Goal: Transaction & Acquisition: Book appointment/travel/reservation

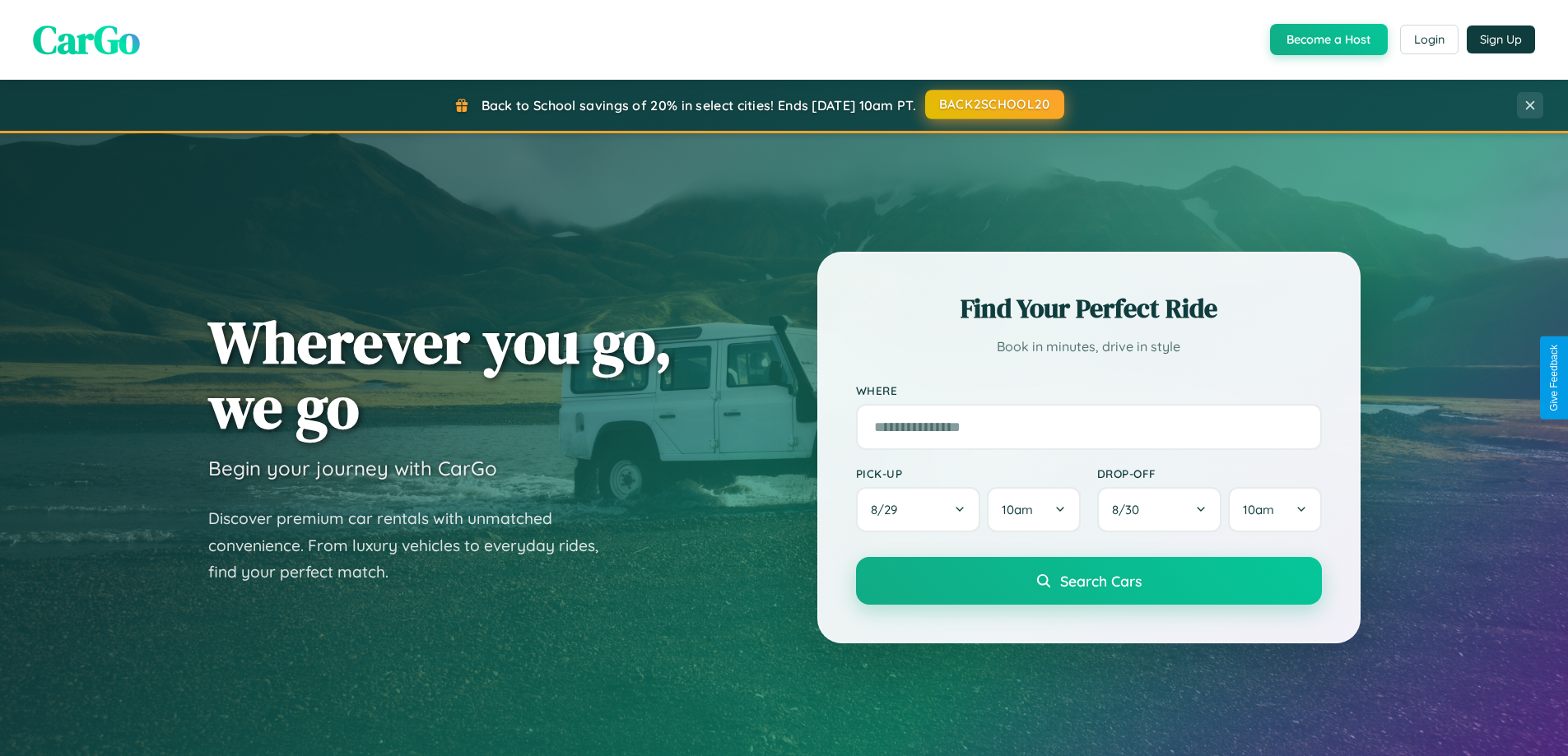
click at [994, 105] on button "BACK2SCHOOL20" at bounding box center [994, 105] width 139 height 30
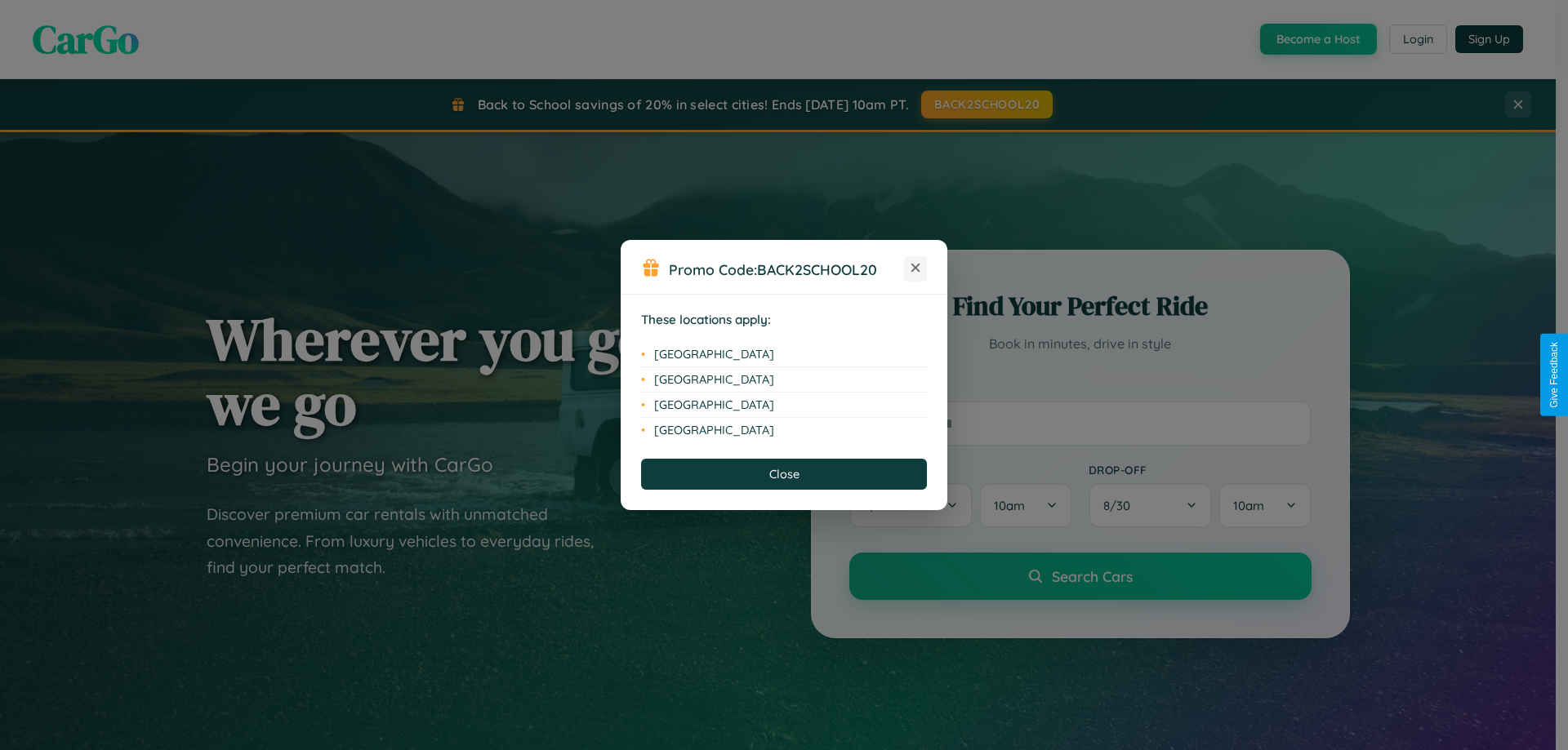
click at [916, 268] on icon at bounding box center [915, 267] width 9 height 9
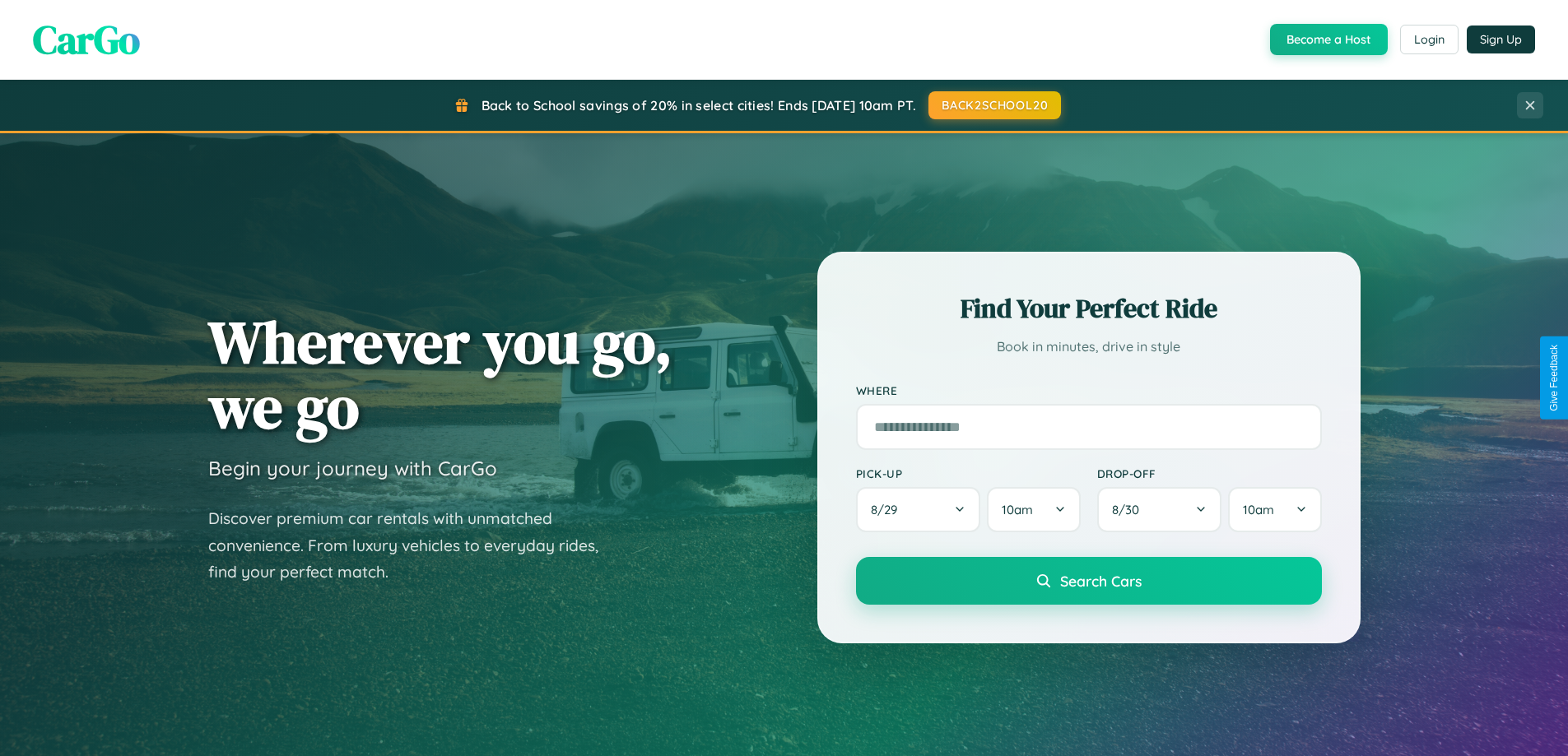
scroll to position [709, 0]
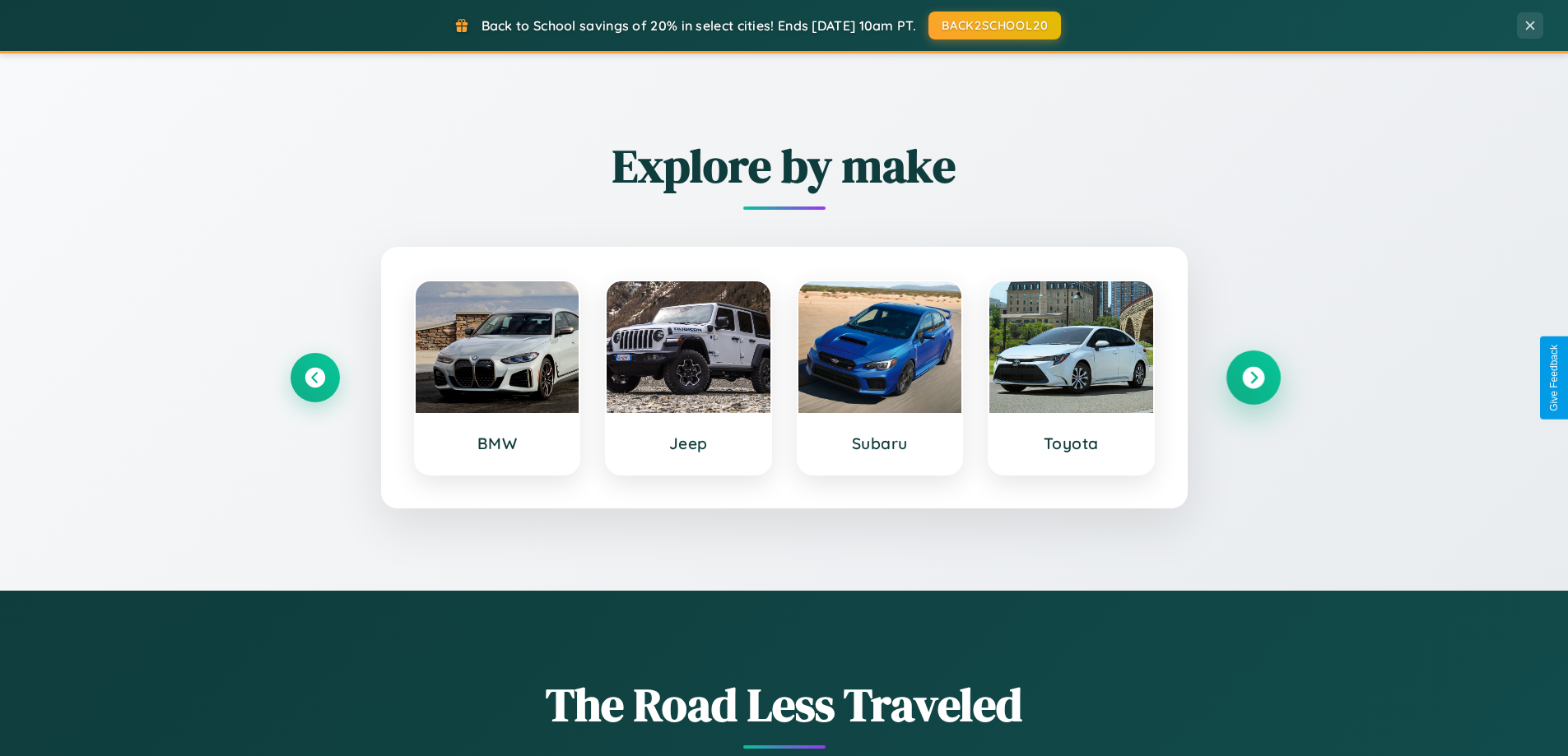
click at [1253, 378] on icon at bounding box center [1253, 378] width 22 height 22
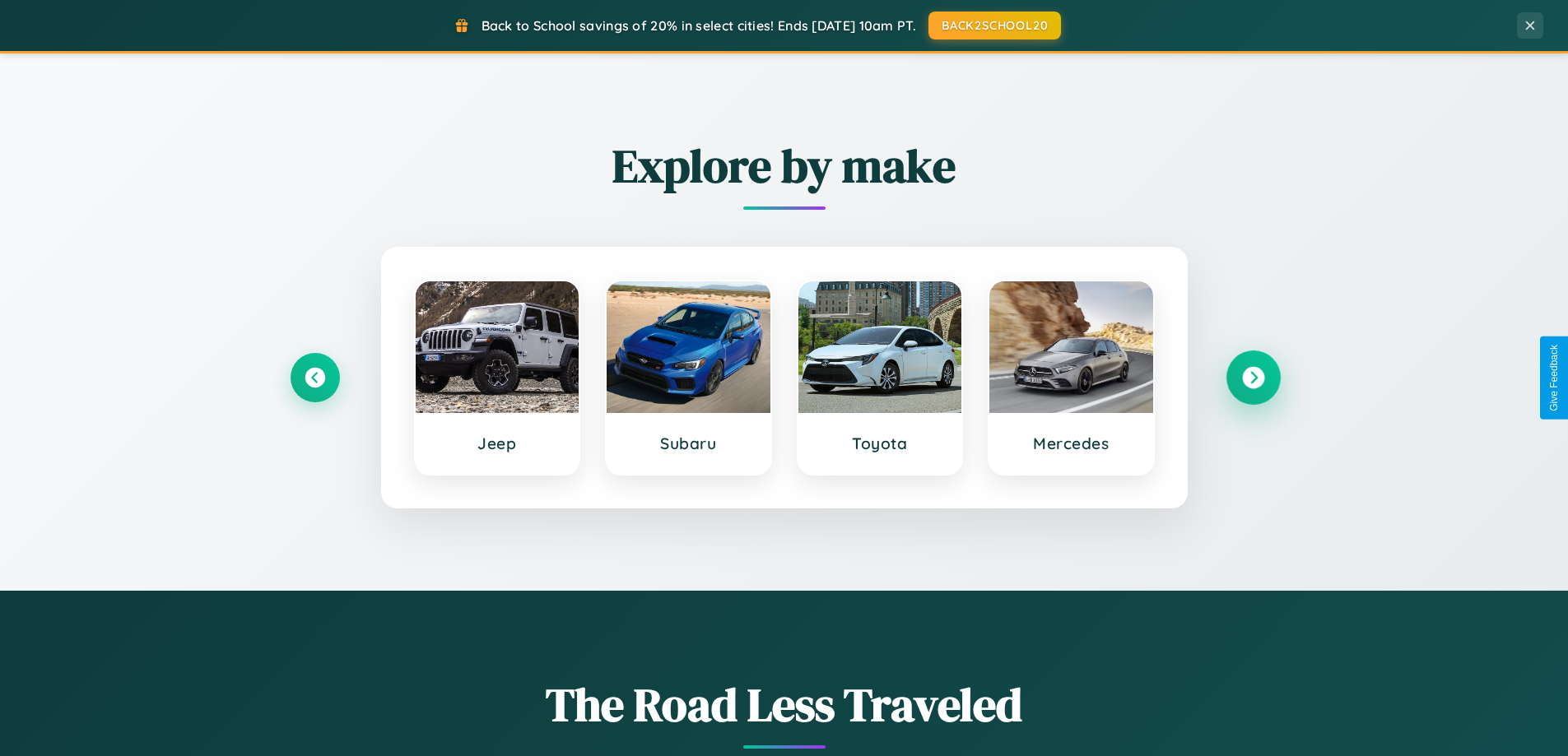
click at [1253, 378] on icon at bounding box center [1253, 378] width 22 height 22
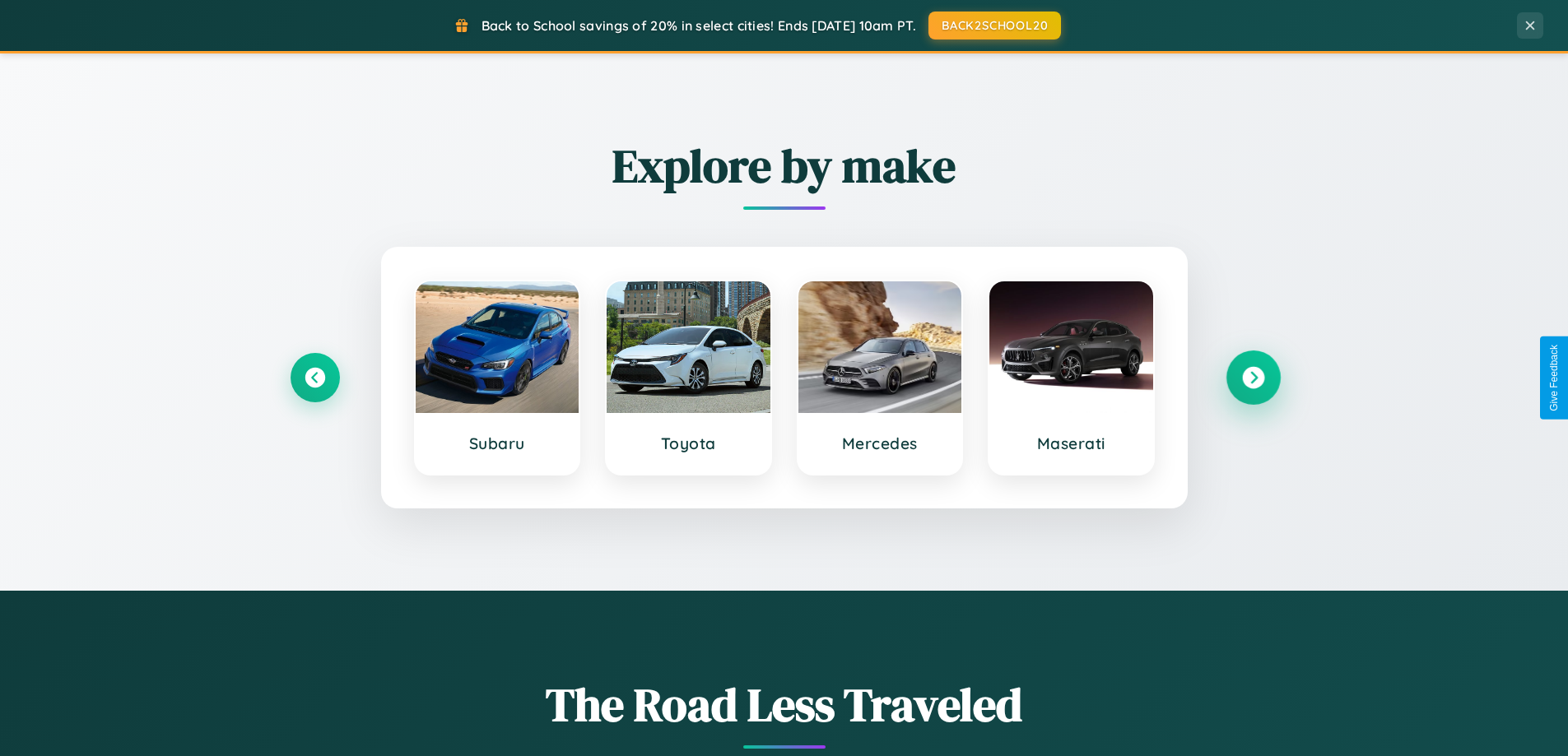
click at [1253, 378] on icon at bounding box center [1253, 378] width 22 height 22
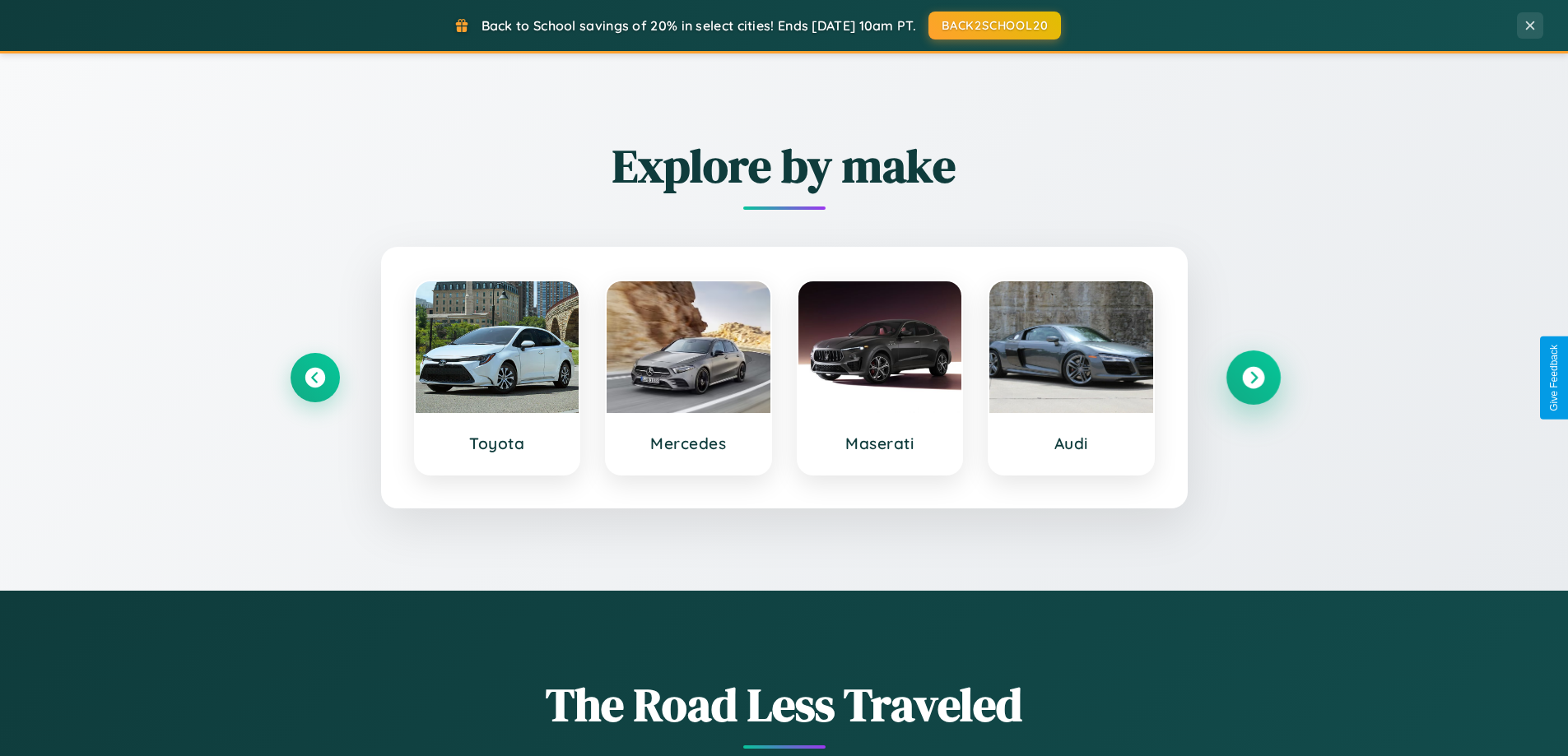
click at [1253, 378] on icon at bounding box center [1253, 378] width 22 height 22
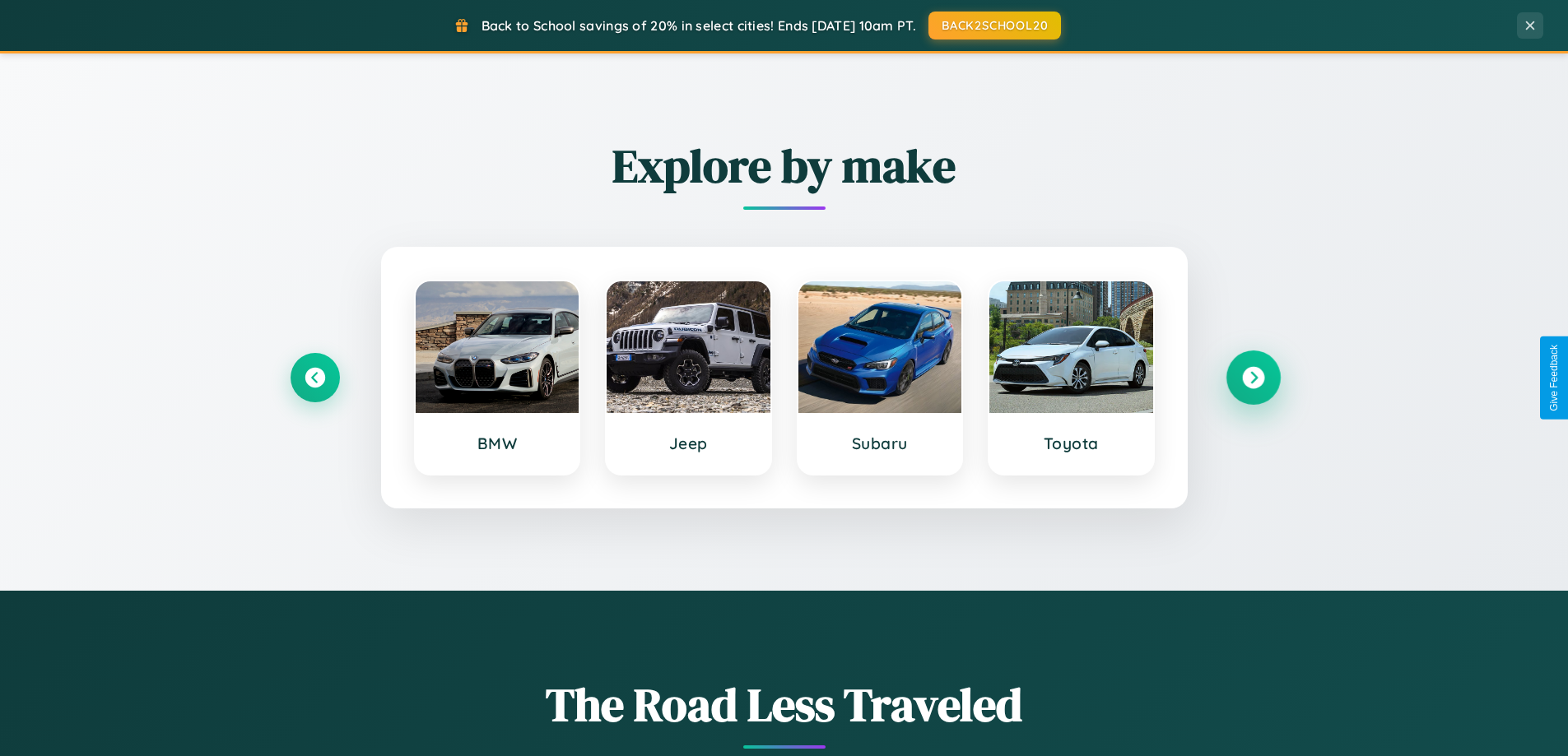
click at [1253, 378] on icon at bounding box center [1253, 378] width 22 height 22
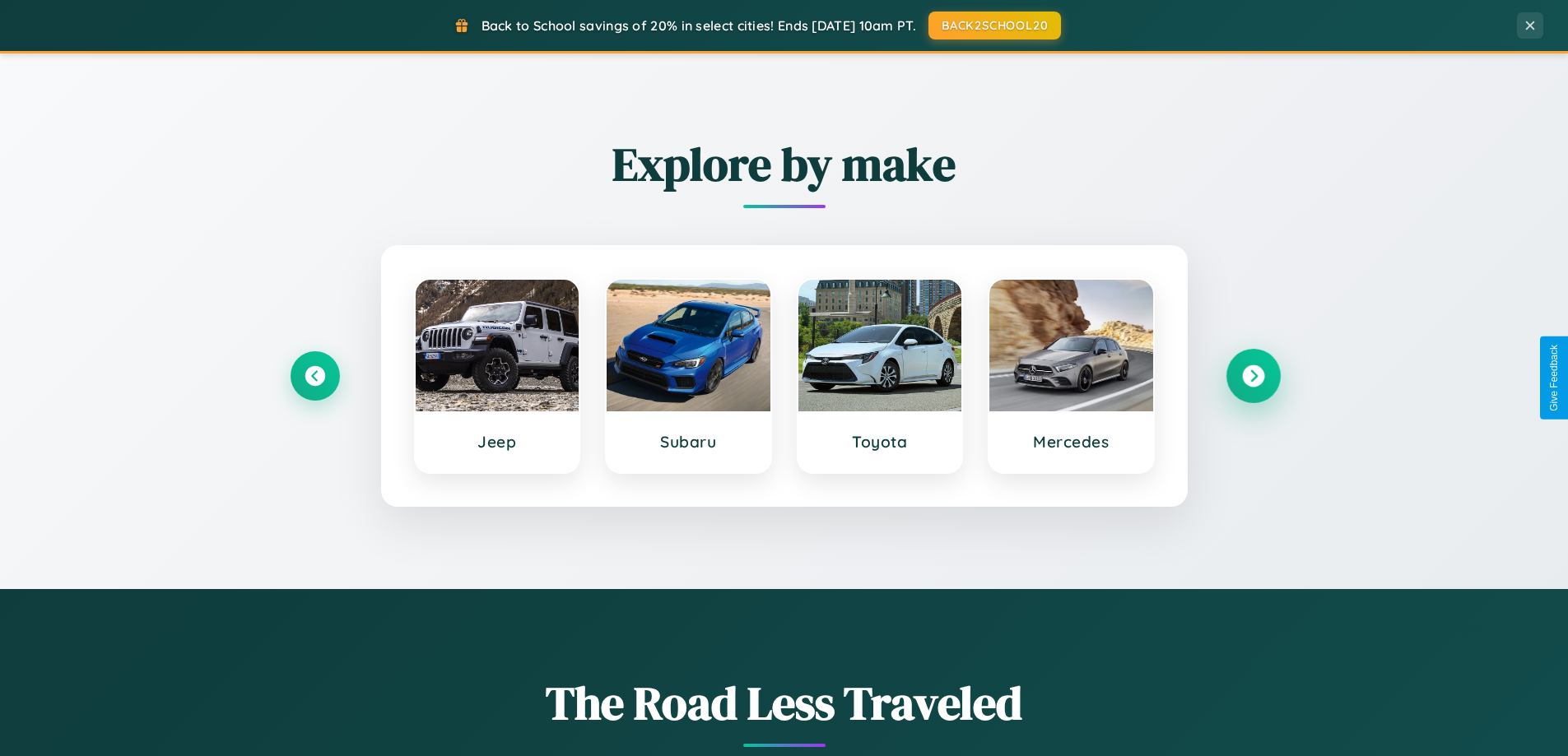
scroll to position [1928, 0]
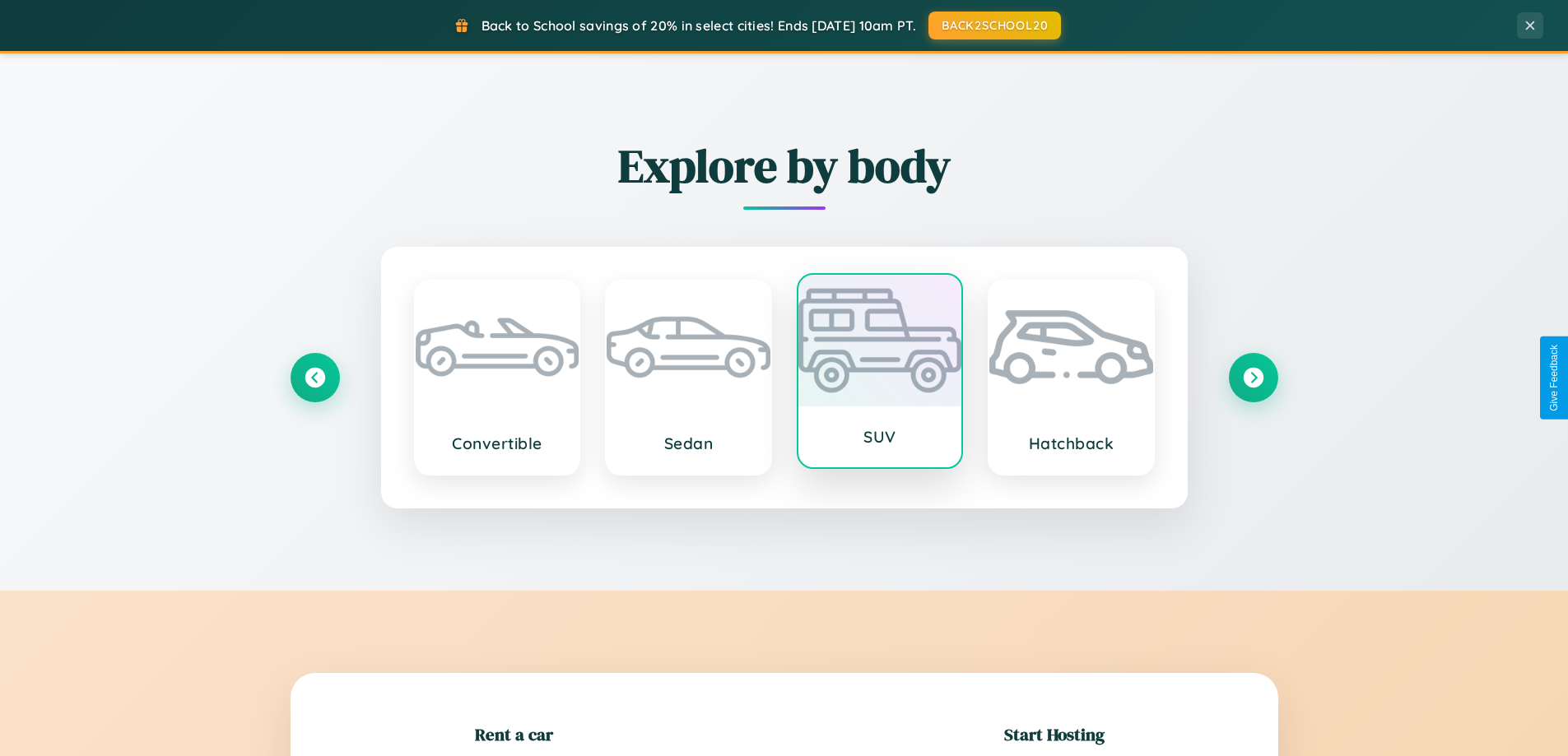
click at [880, 373] on div at bounding box center [880, 341] width 164 height 132
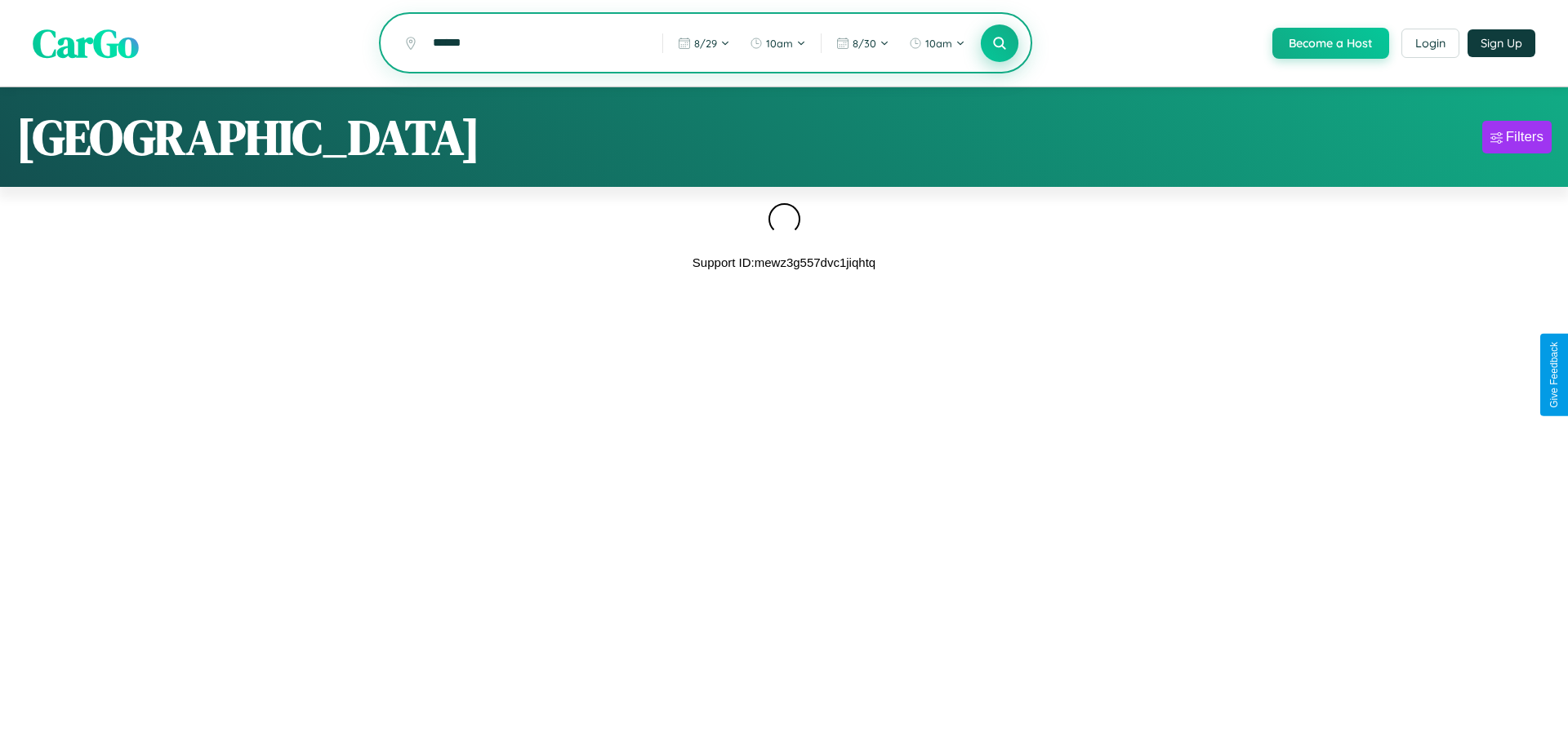
click at [998, 43] on icon at bounding box center [999, 43] width 15 height 15
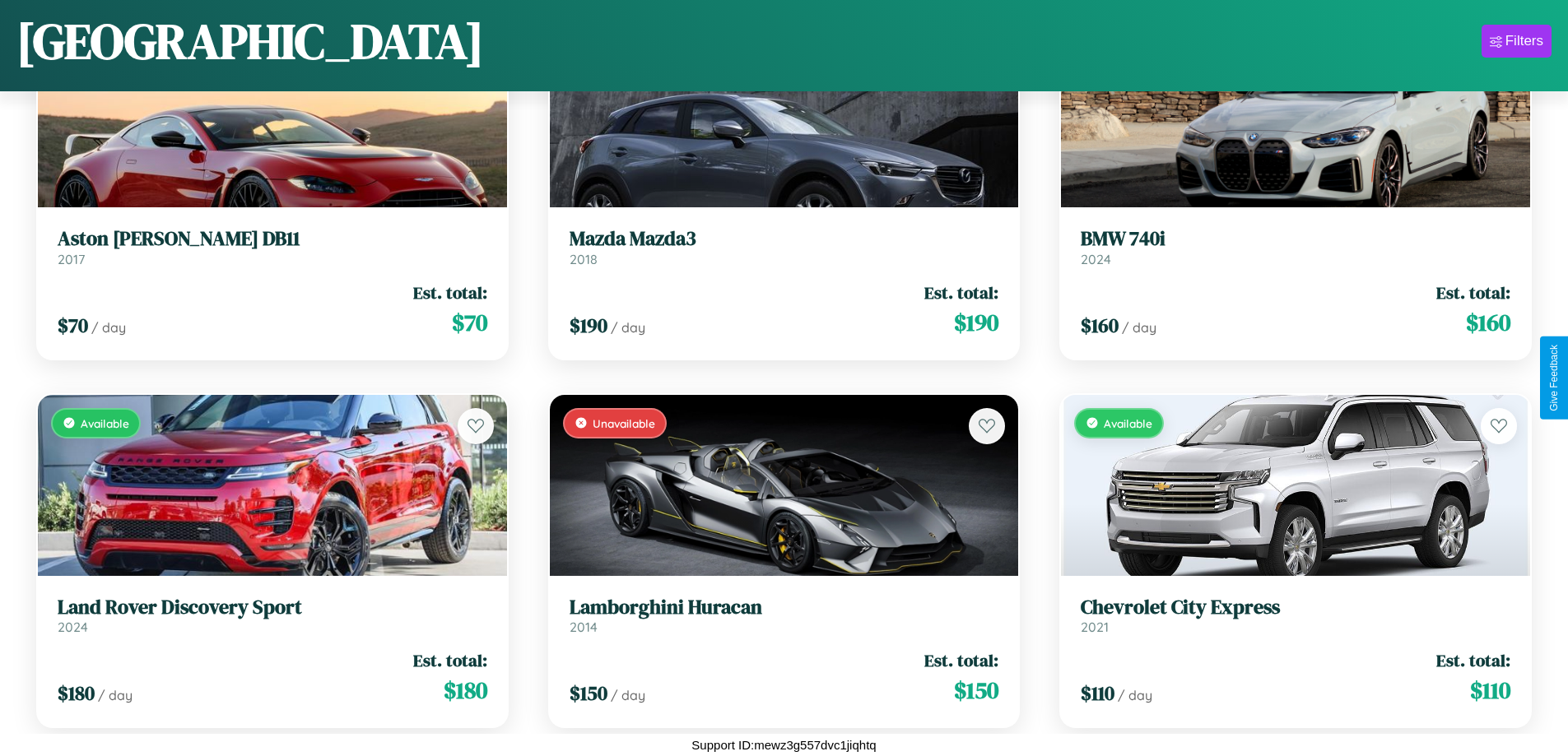
scroll to position [3179, 0]
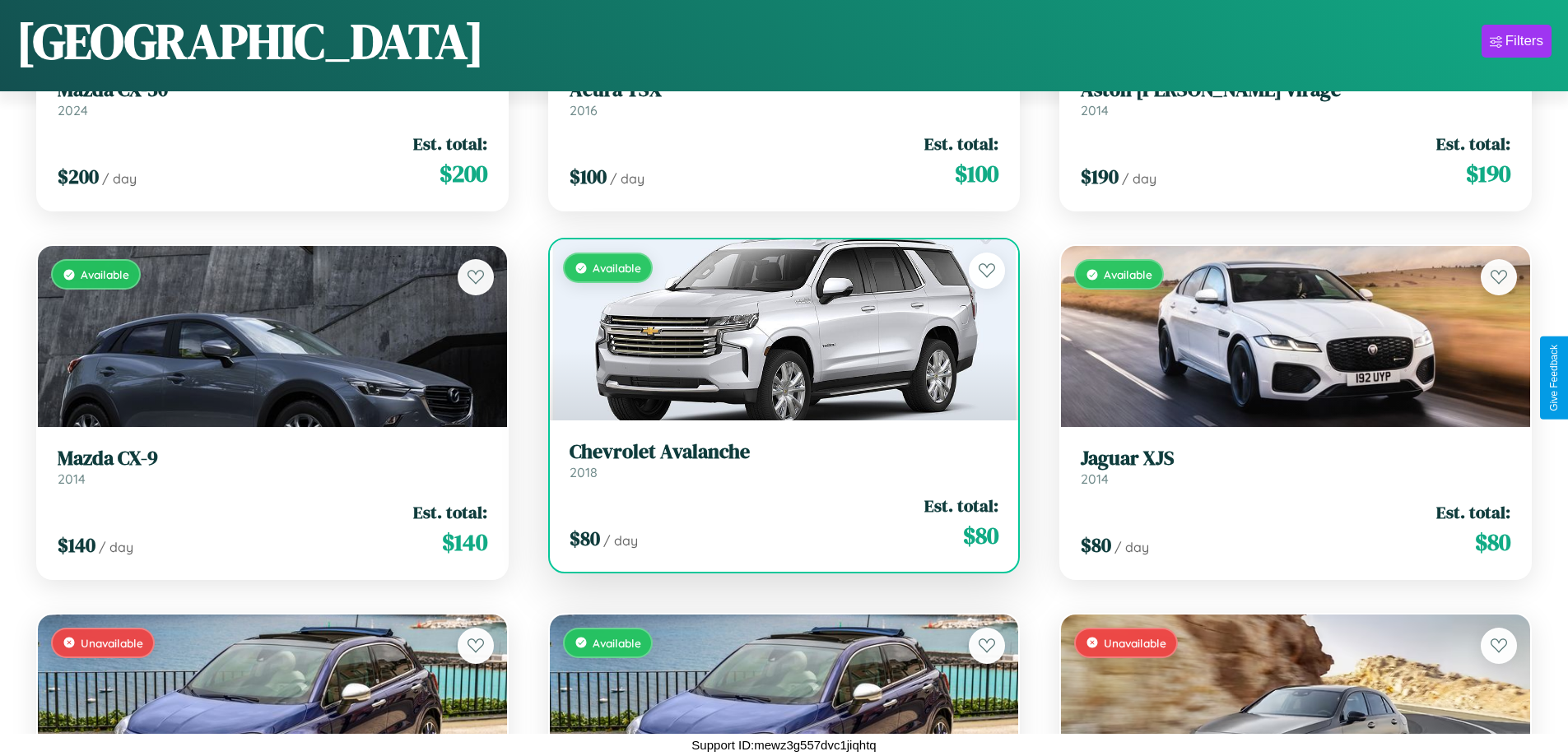
click at [777, 529] on div "$ 80 / day Est. total: $ 80" at bounding box center [784, 522] width 430 height 58
click at [777, 522] on div "$ 80 / day Est. total: $ 80" at bounding box center [784, 522] width 430 height 58
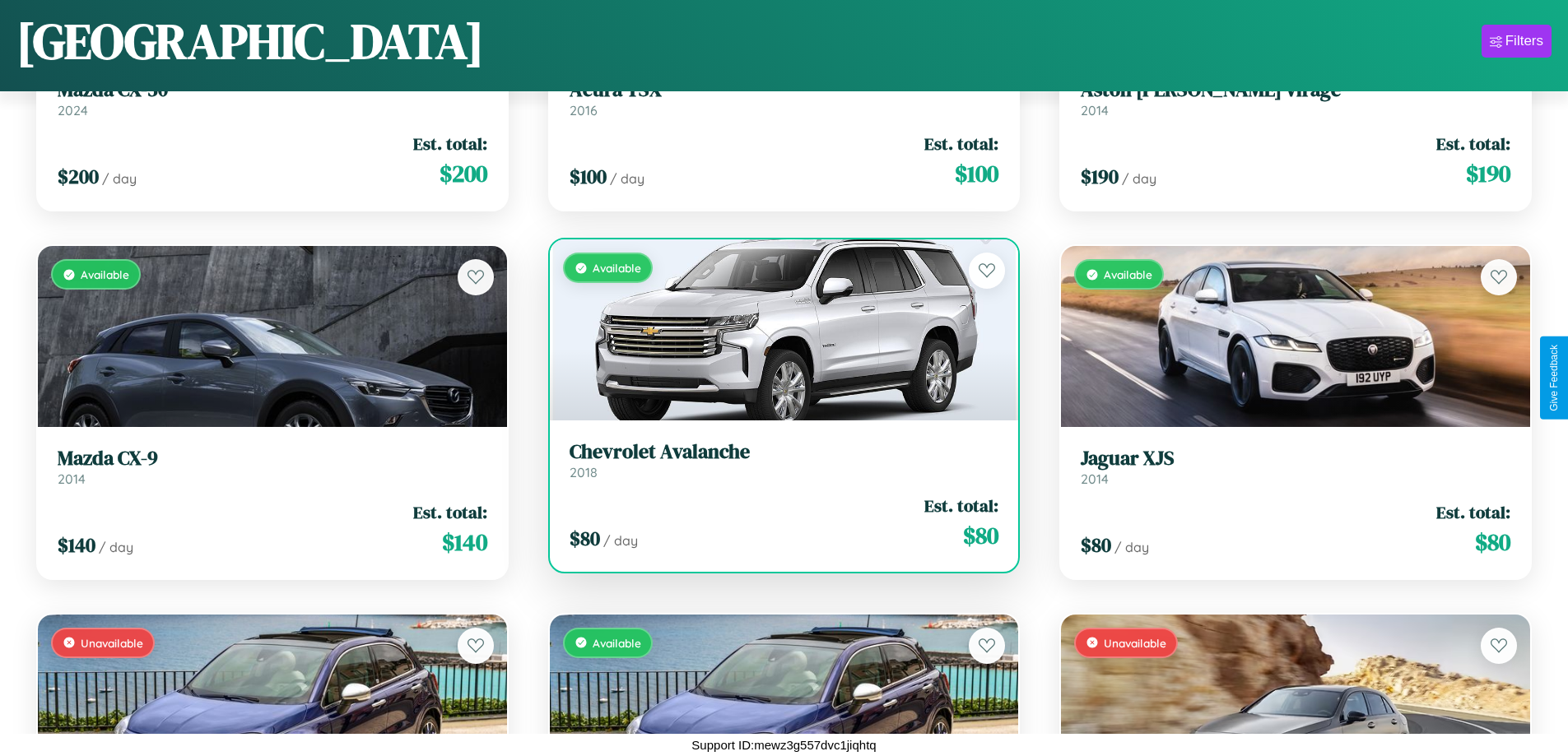
click at [777, 522] on div "$ 80 / day Est. total: $ 80" at bounding box center [784, 522] width 430 height 58
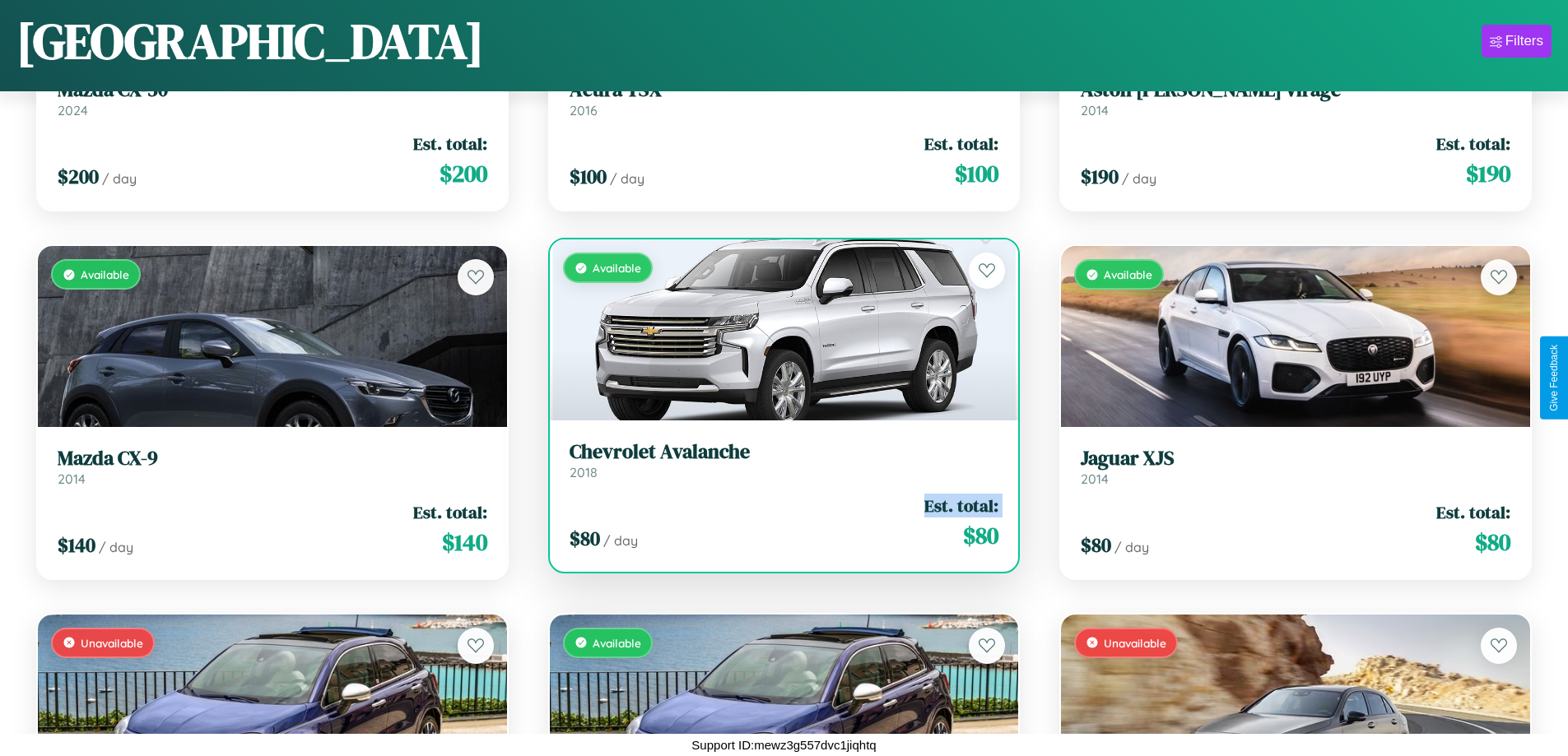
click at [777, 522] on div "$ 80 / day Est. total: $ 80" at bounding box center [784, 522] width 430 height 58
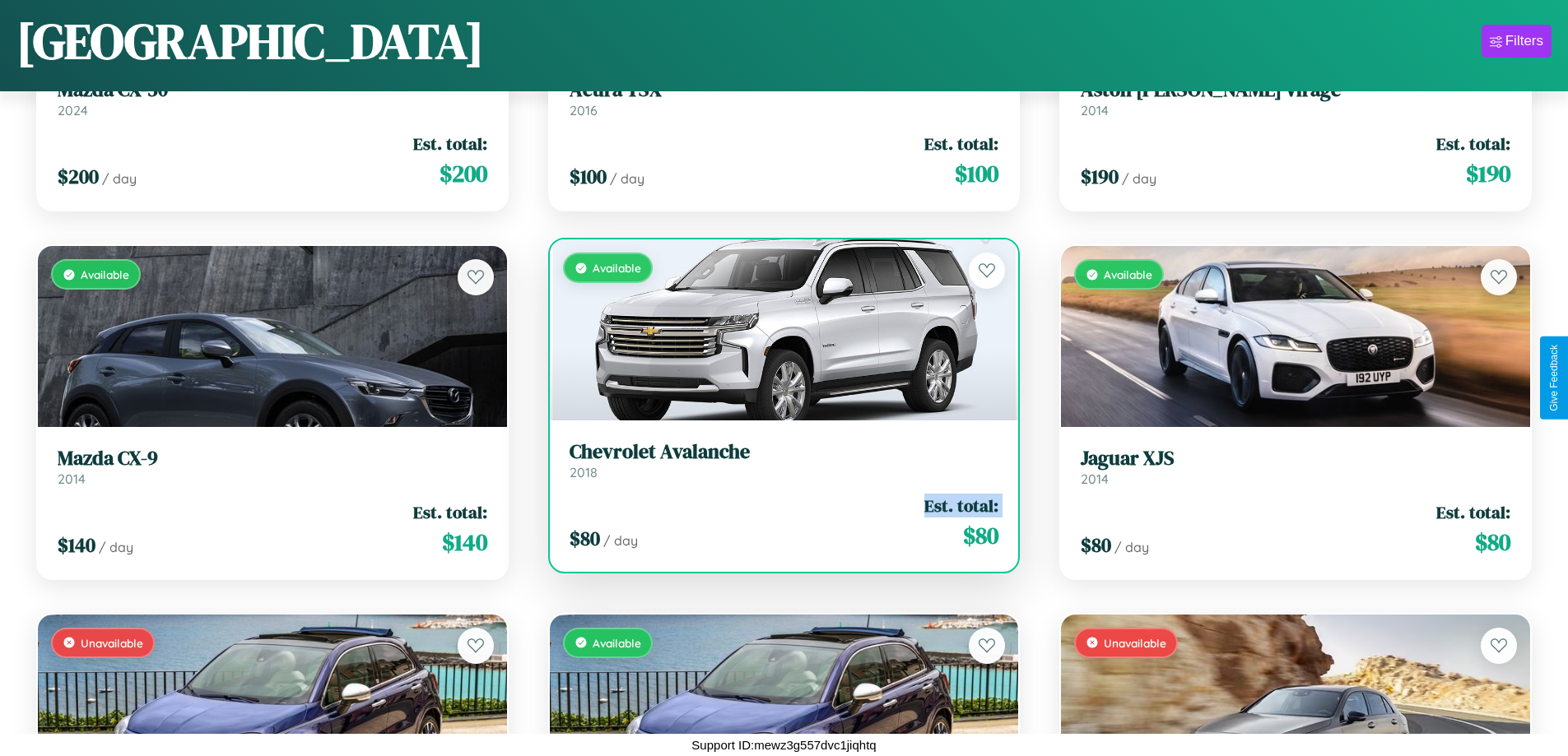
click at [777, 522] on div "$ 80 / day Est. total: $ 80" at bounding box center [784, 522] width 430 height 58
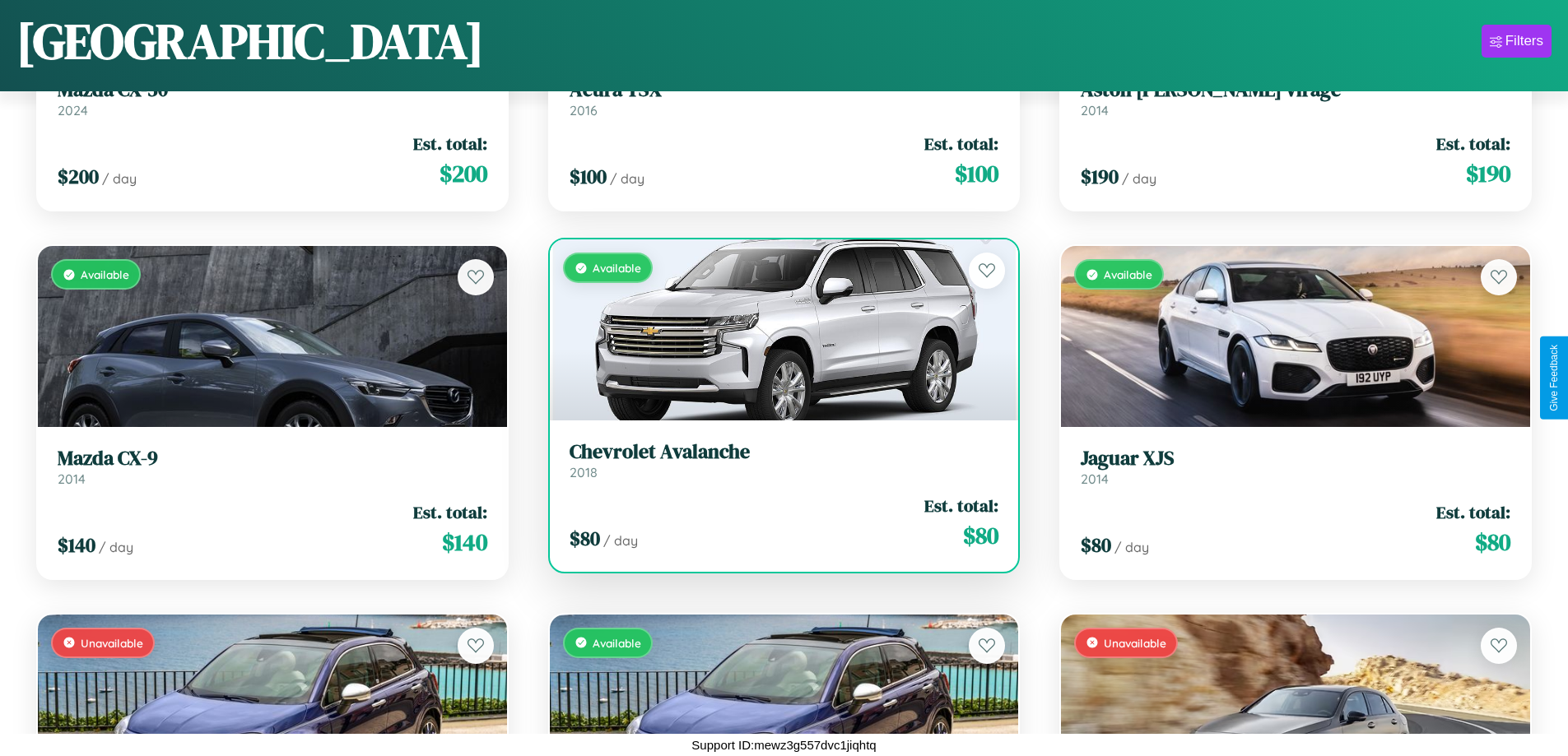
click at [777, 522] on div "$ 80 / day Est. total: $ 80" at bounding box center [784, 522] width 430 height 58
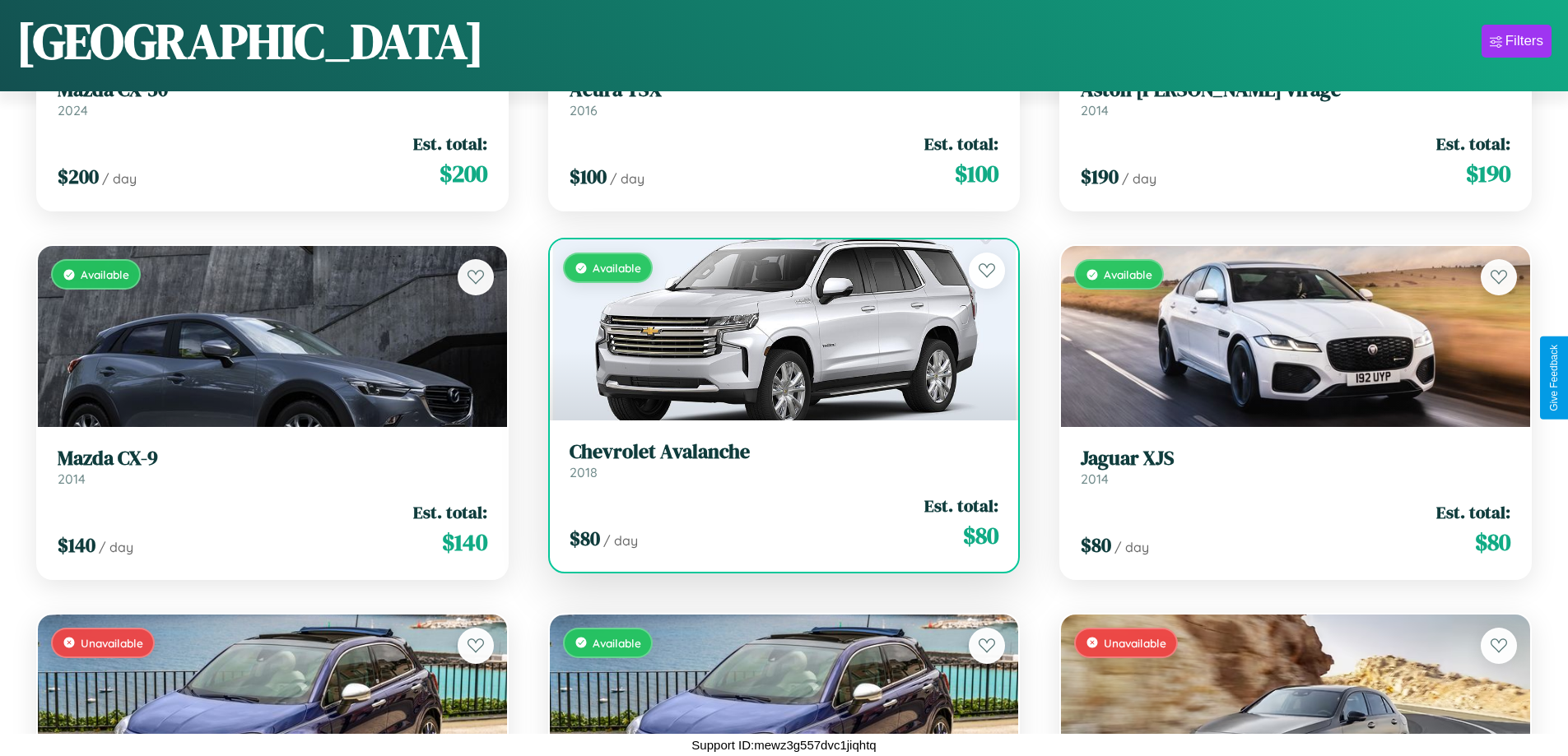
click at [777, 460] on h3 "Chevrolet Avalanche" at bounding box center [784, 452] width 430 height 24
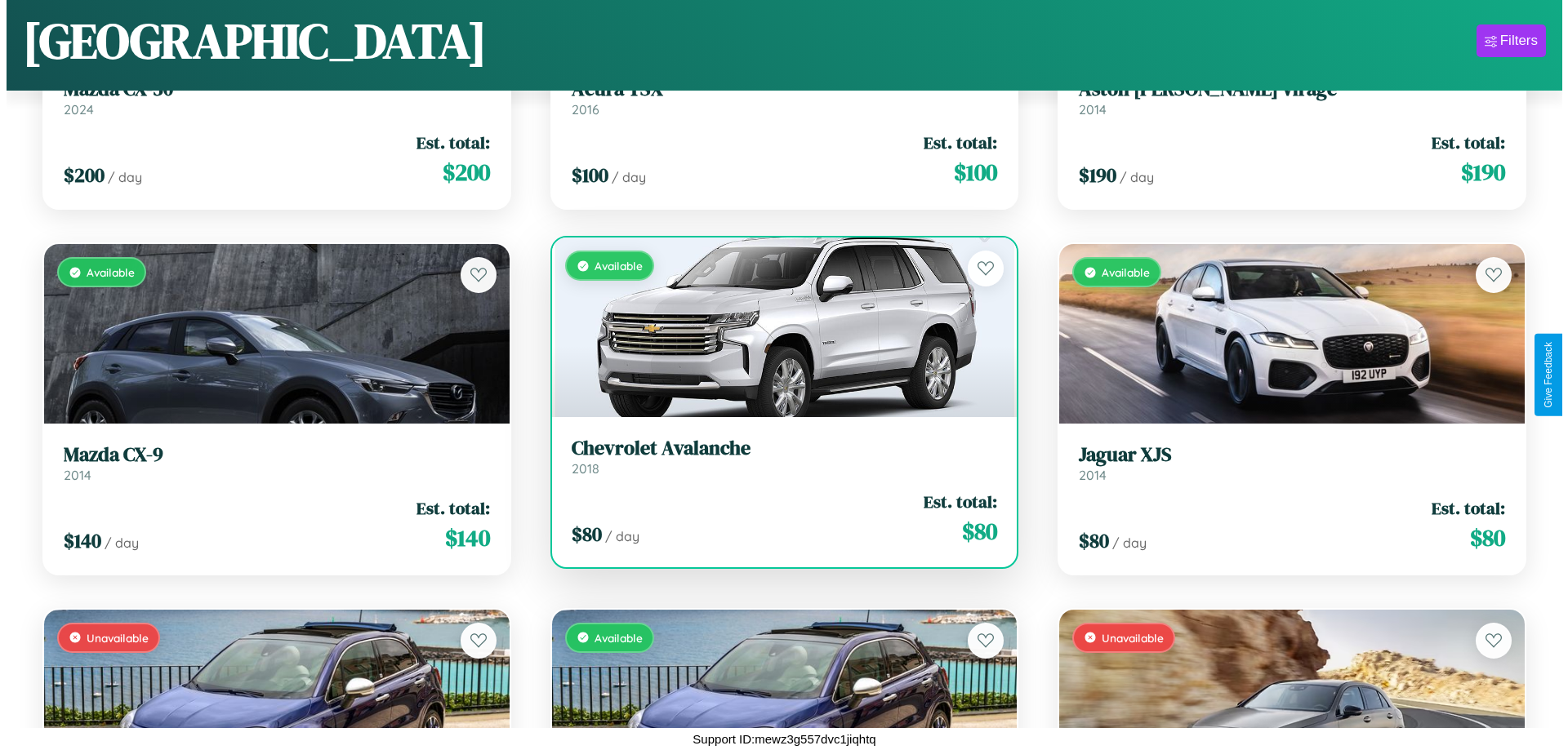
scroll to position [0, 0]
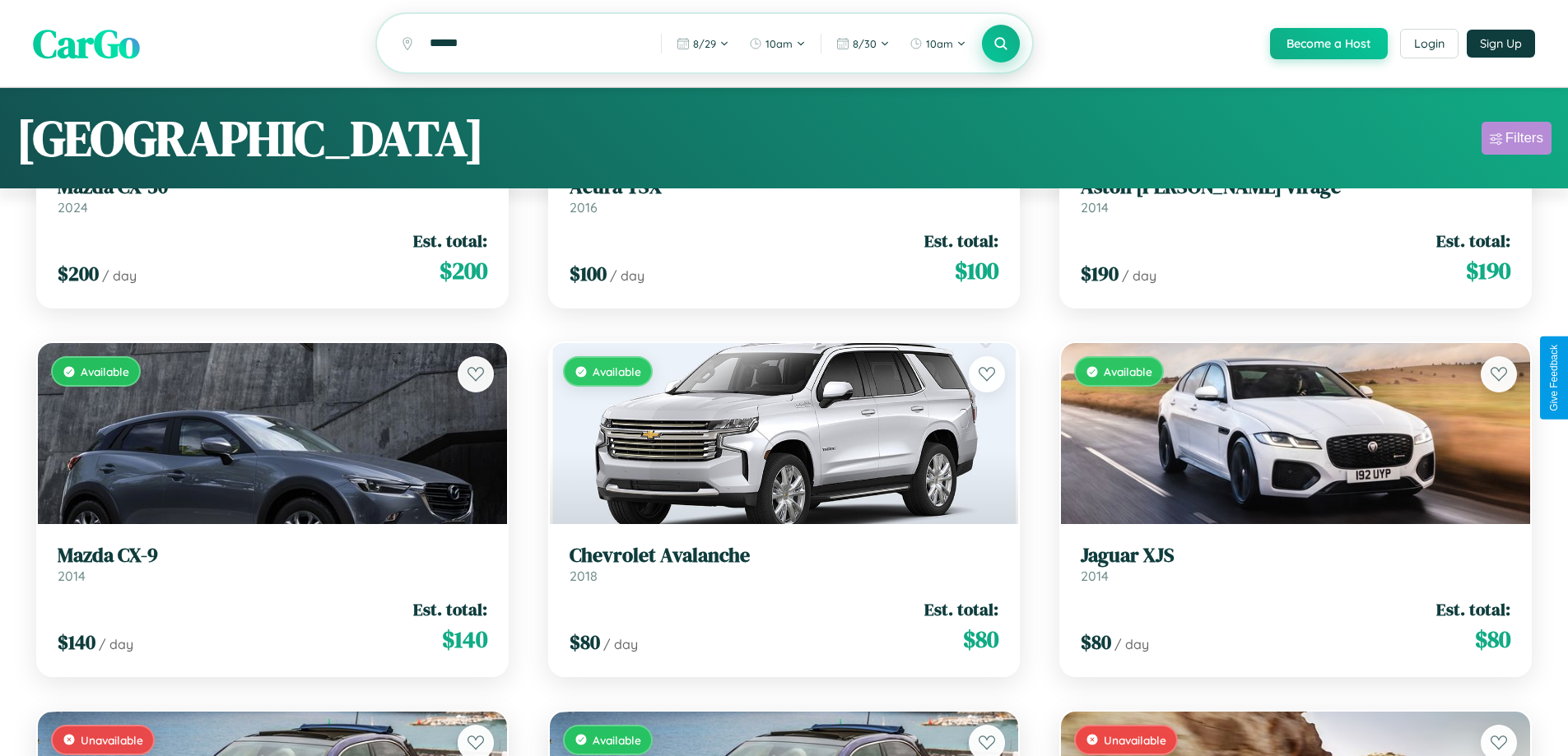
click at [1517, 141] on div "Filters" at bounding box center [1524, 138] width 38 height 16
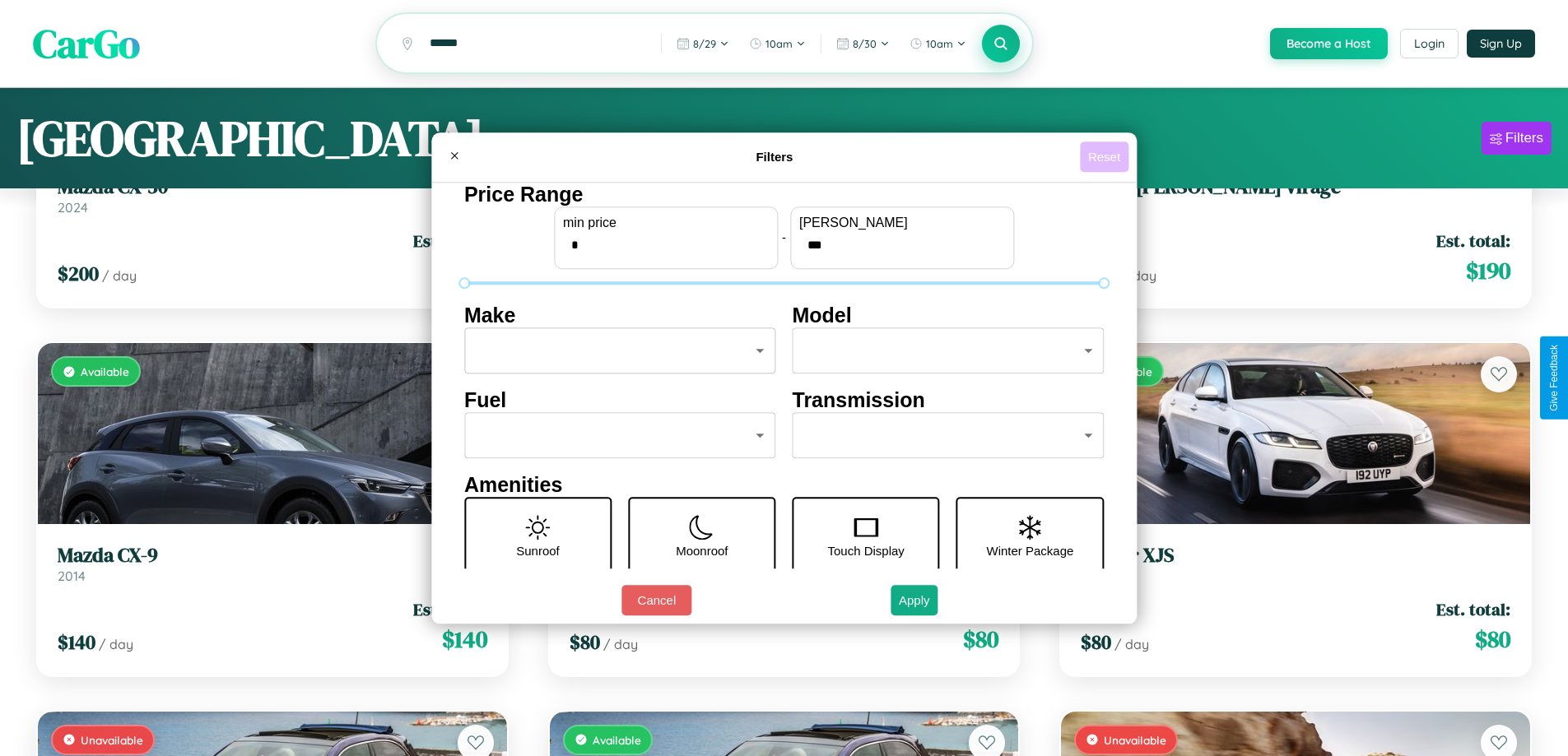
click at [1106, 156] on button "Reset" at bounding box center [1104, 156] width 48 height 30
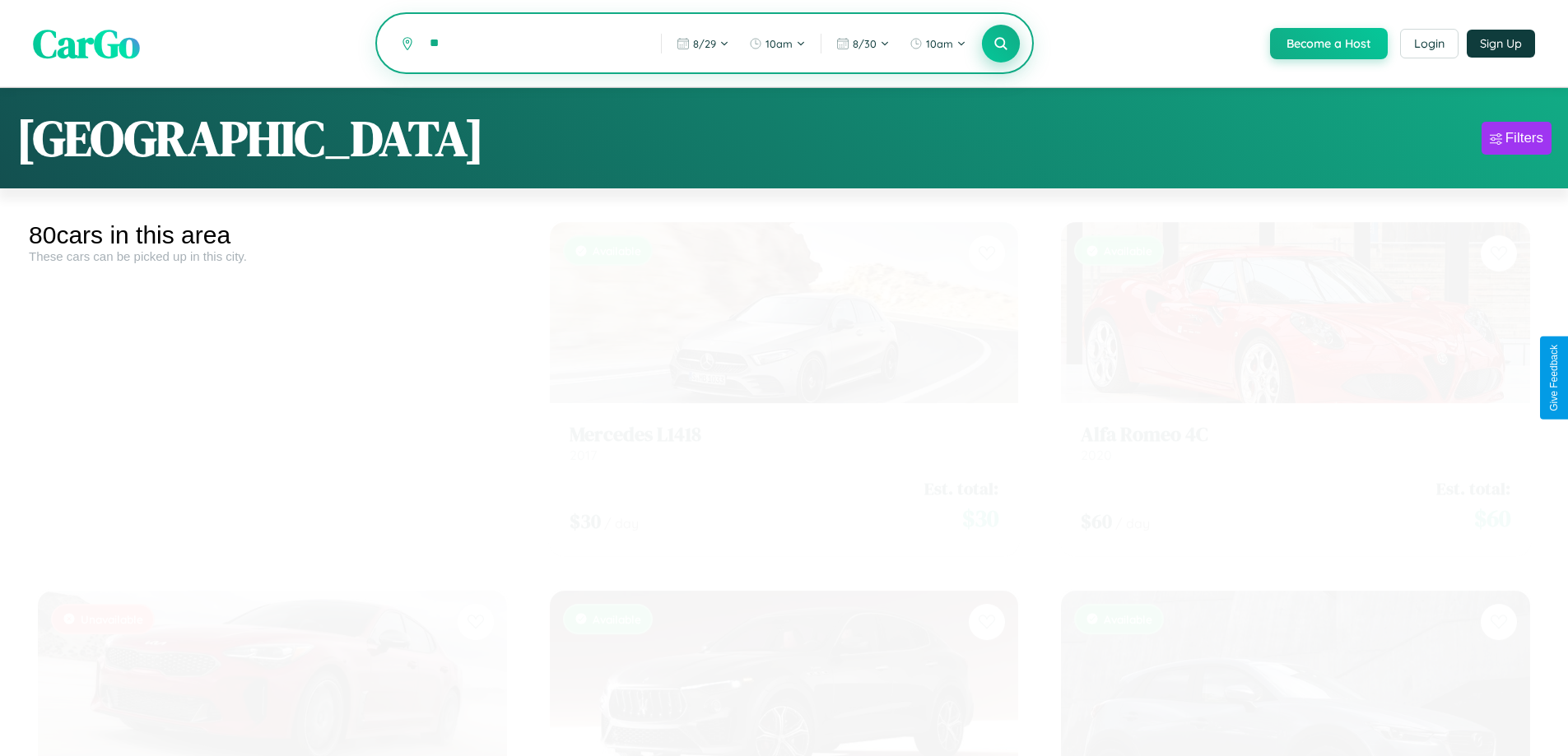
type input "*"
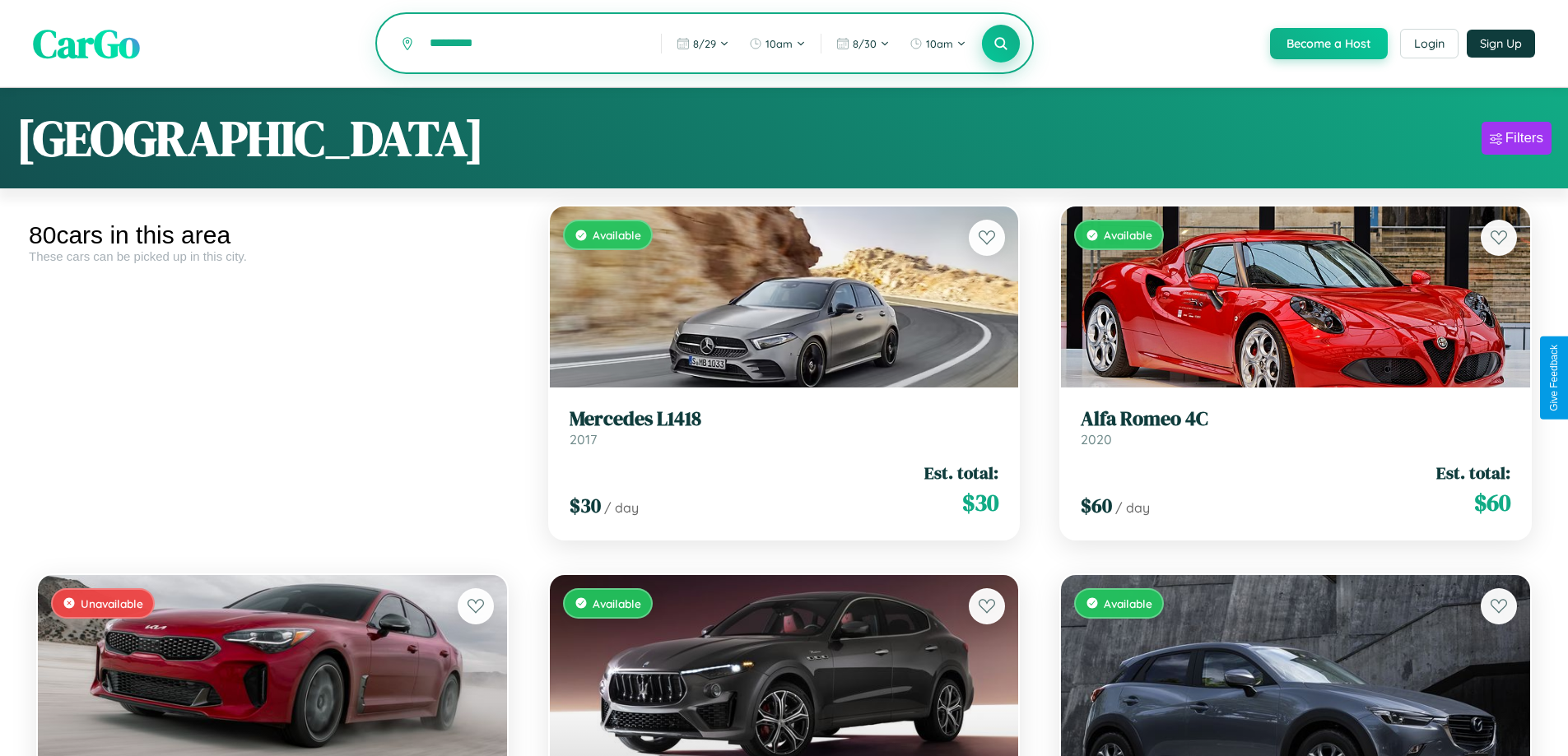
type input "*********"
click at [1000, 45] on icon at bounding box center [1002, 44] width 16 height 16
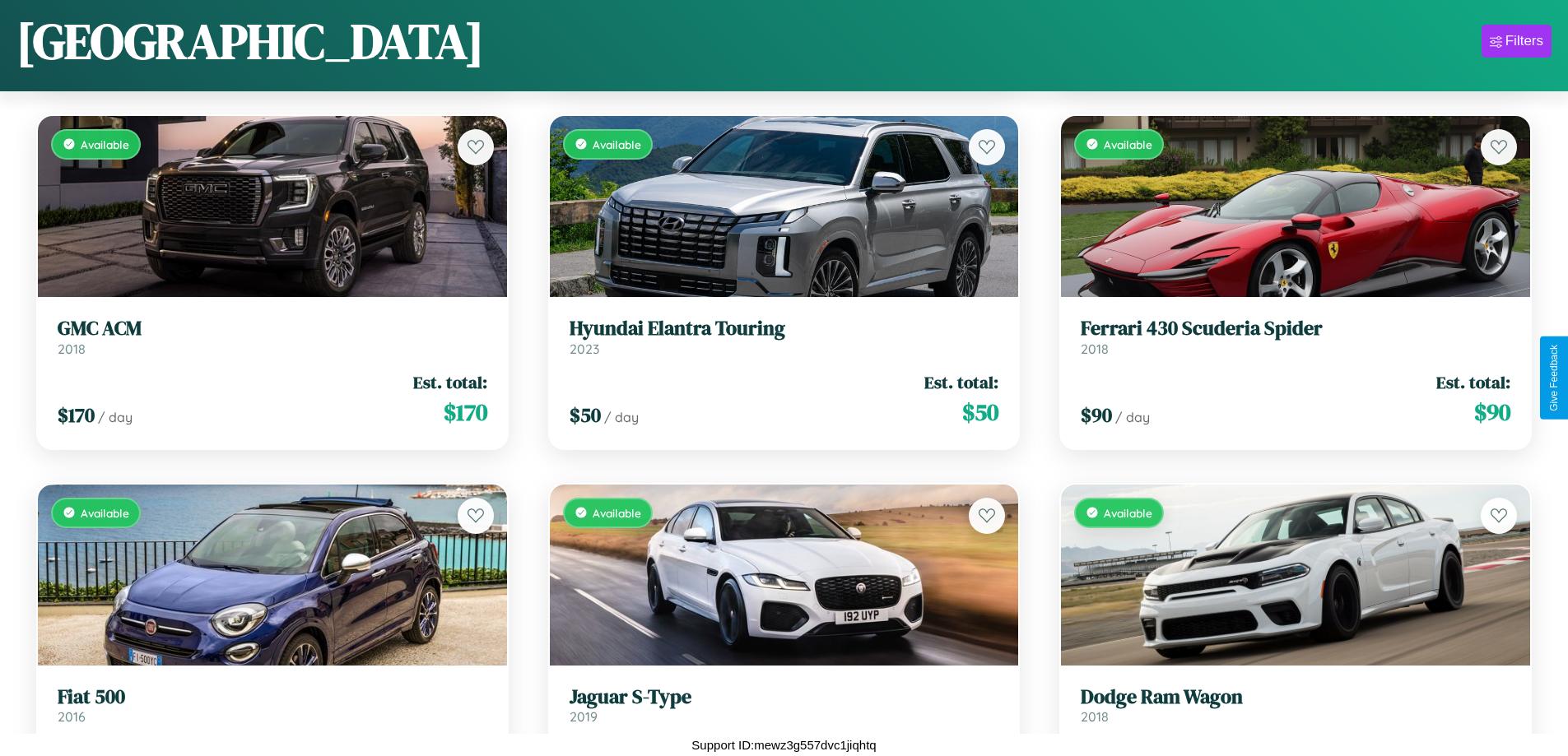
scroll to position [3546, 0]
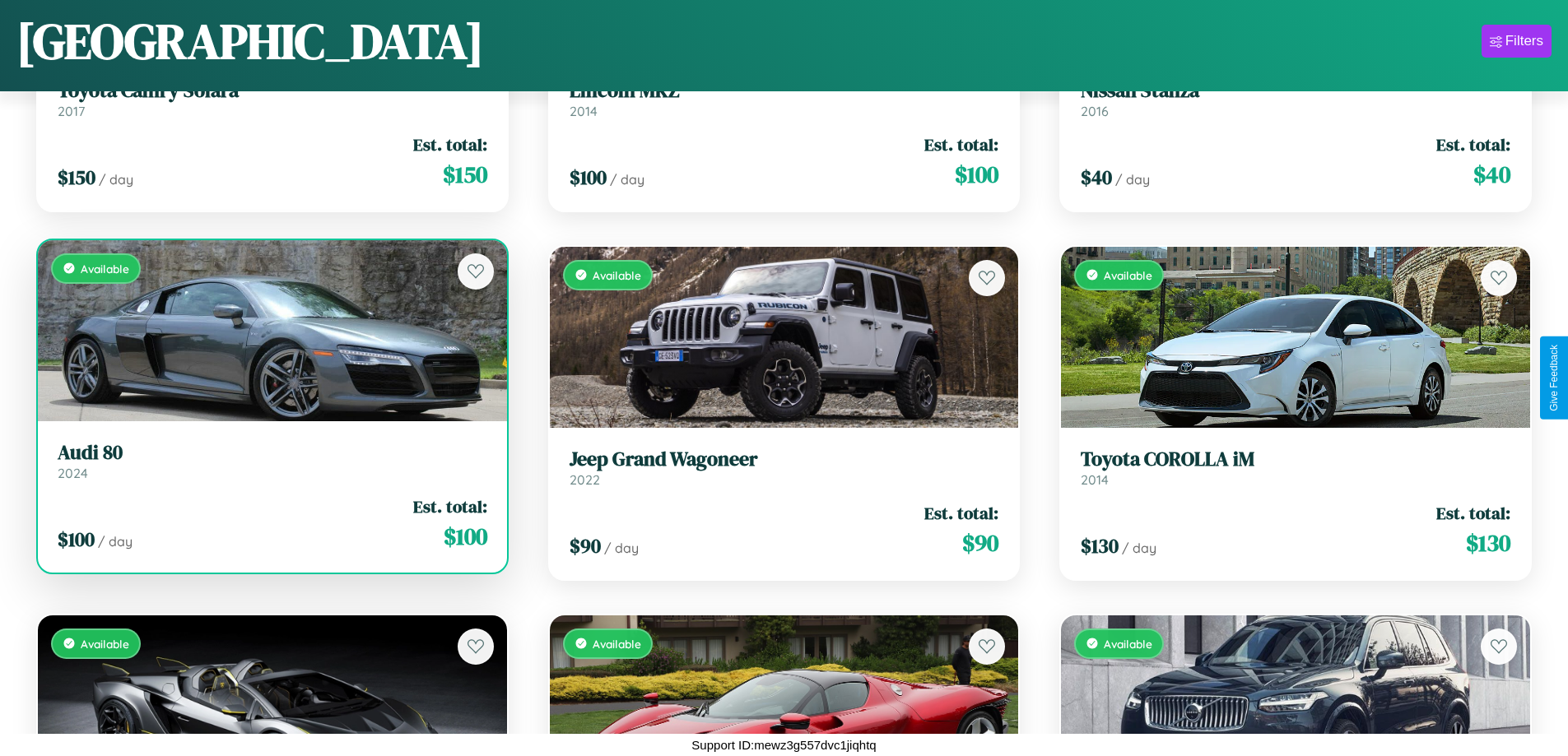
click at [270, 460] on h3 "Audi 80" at bounding box center [272, 453] width 430 height 24
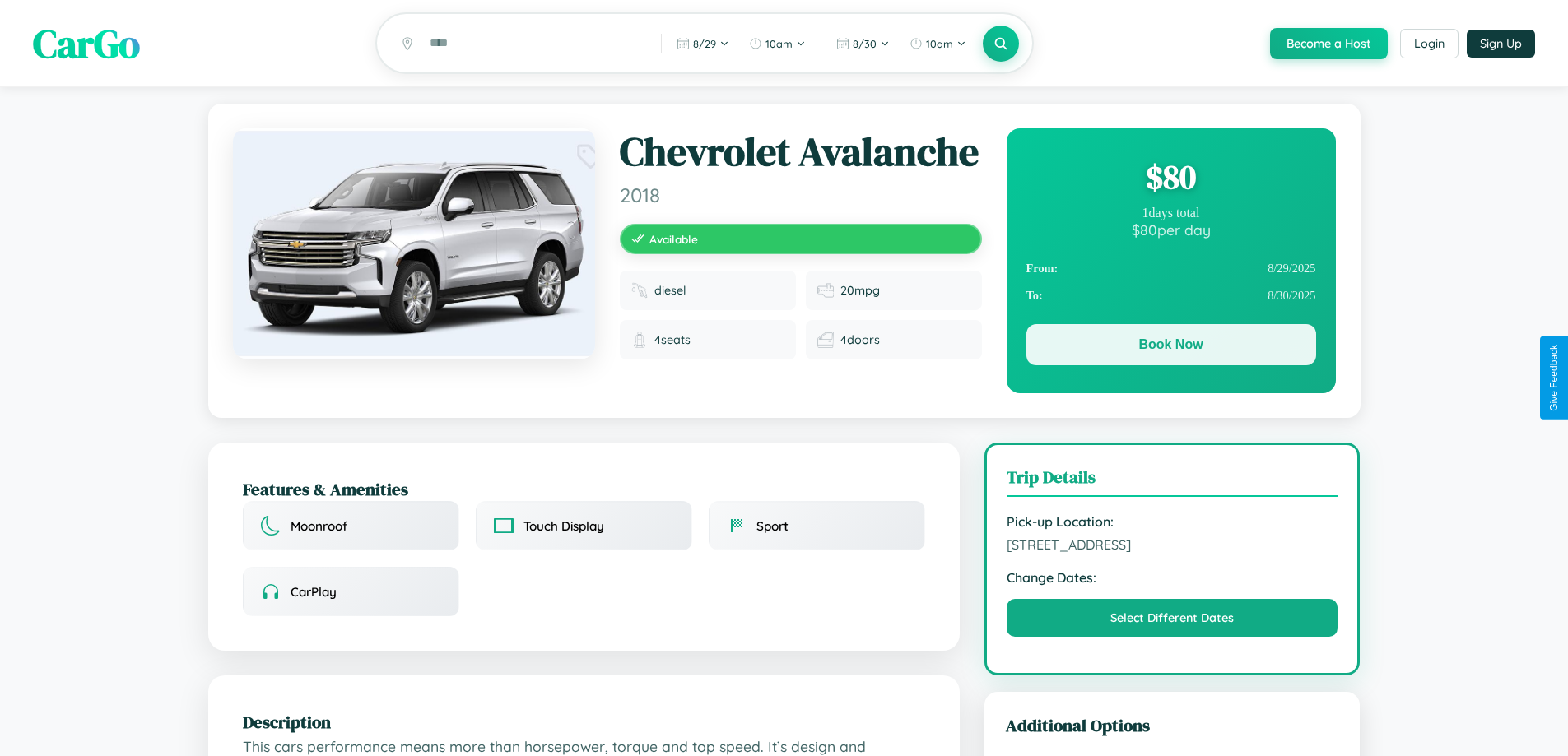
click at [1170, 347] on button "Book Now" at bounding box center [1171, 344] width 290 height 41
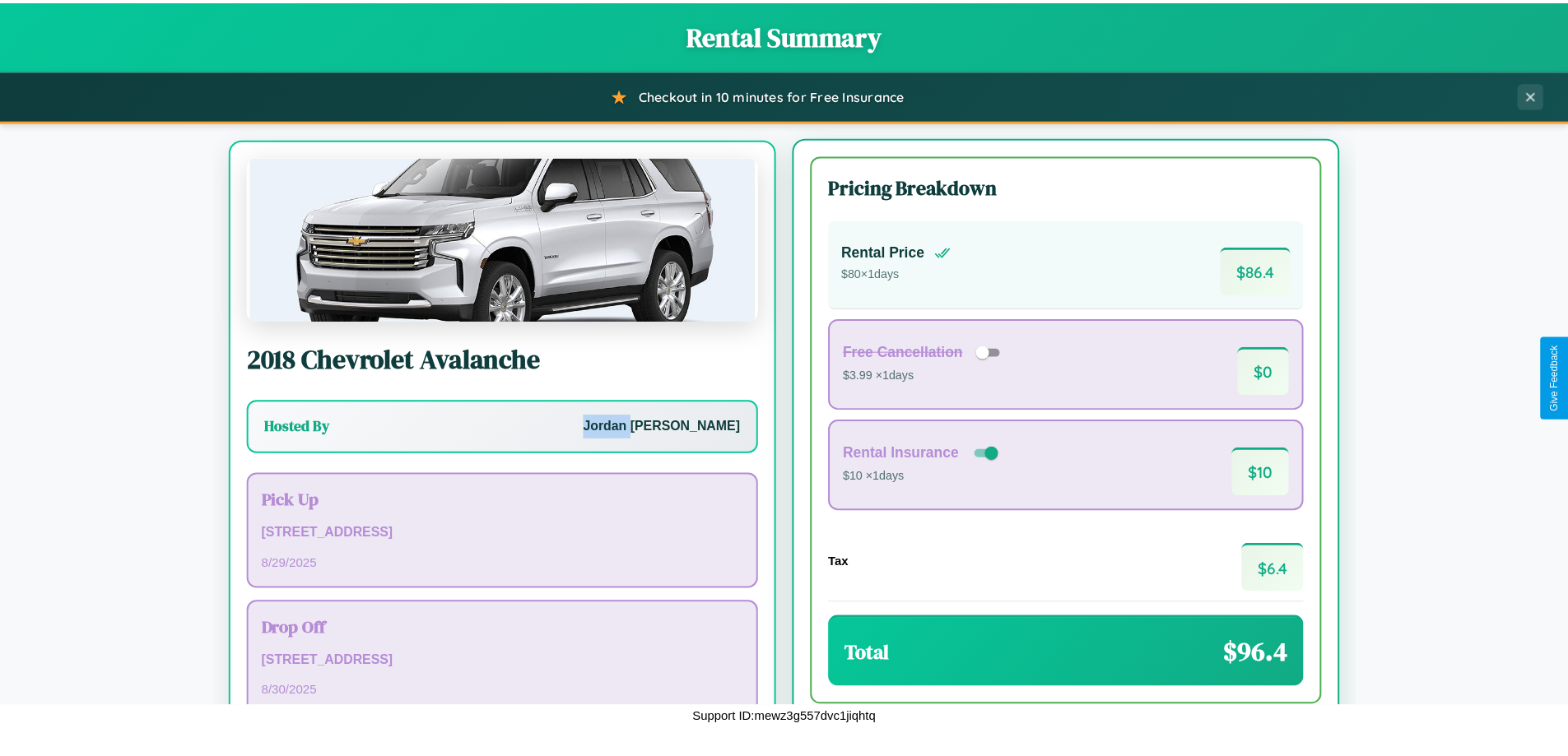
scroll to position [77, 0]
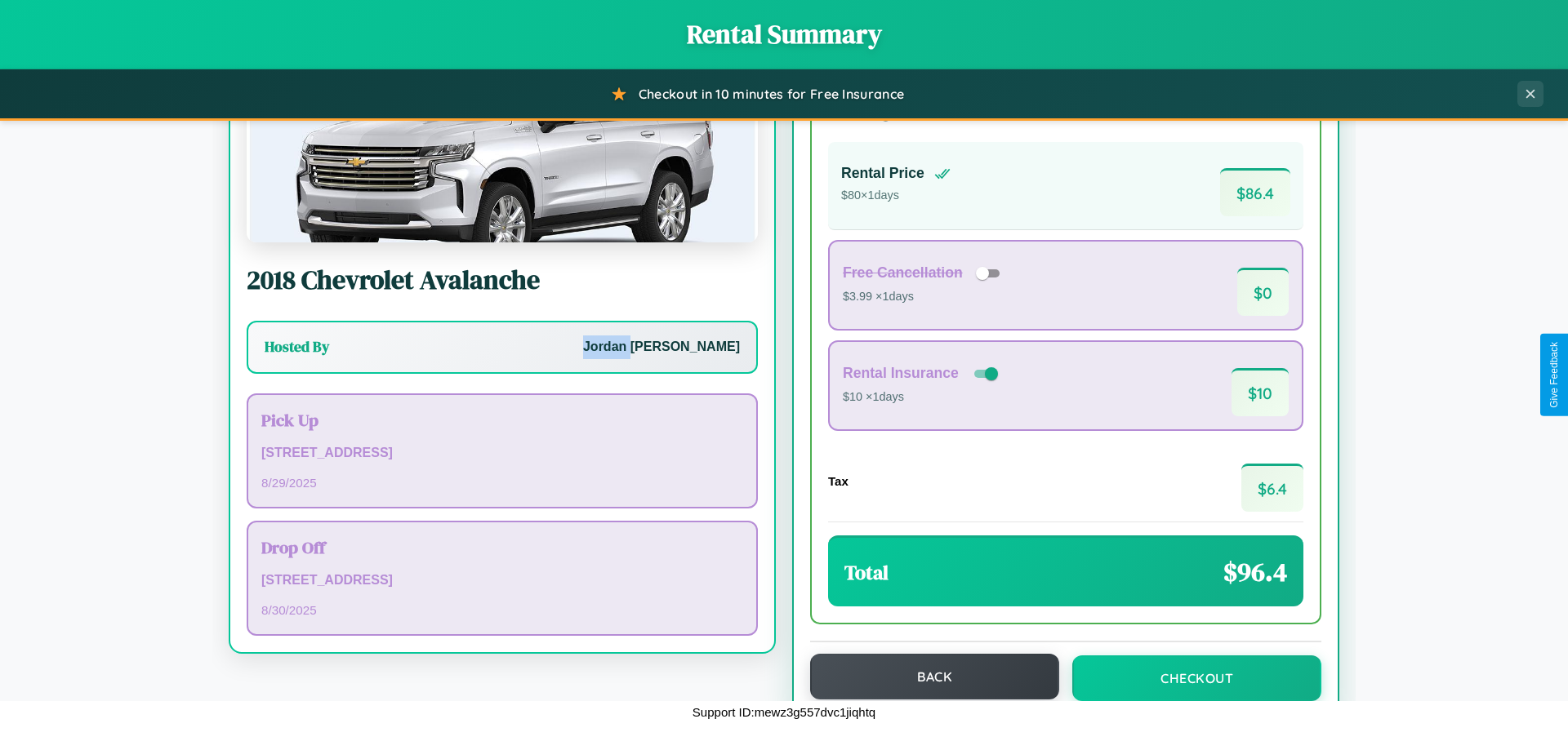
click at [926, 678] on button "Back" at bounding box center [934, 677] width 249 height 46
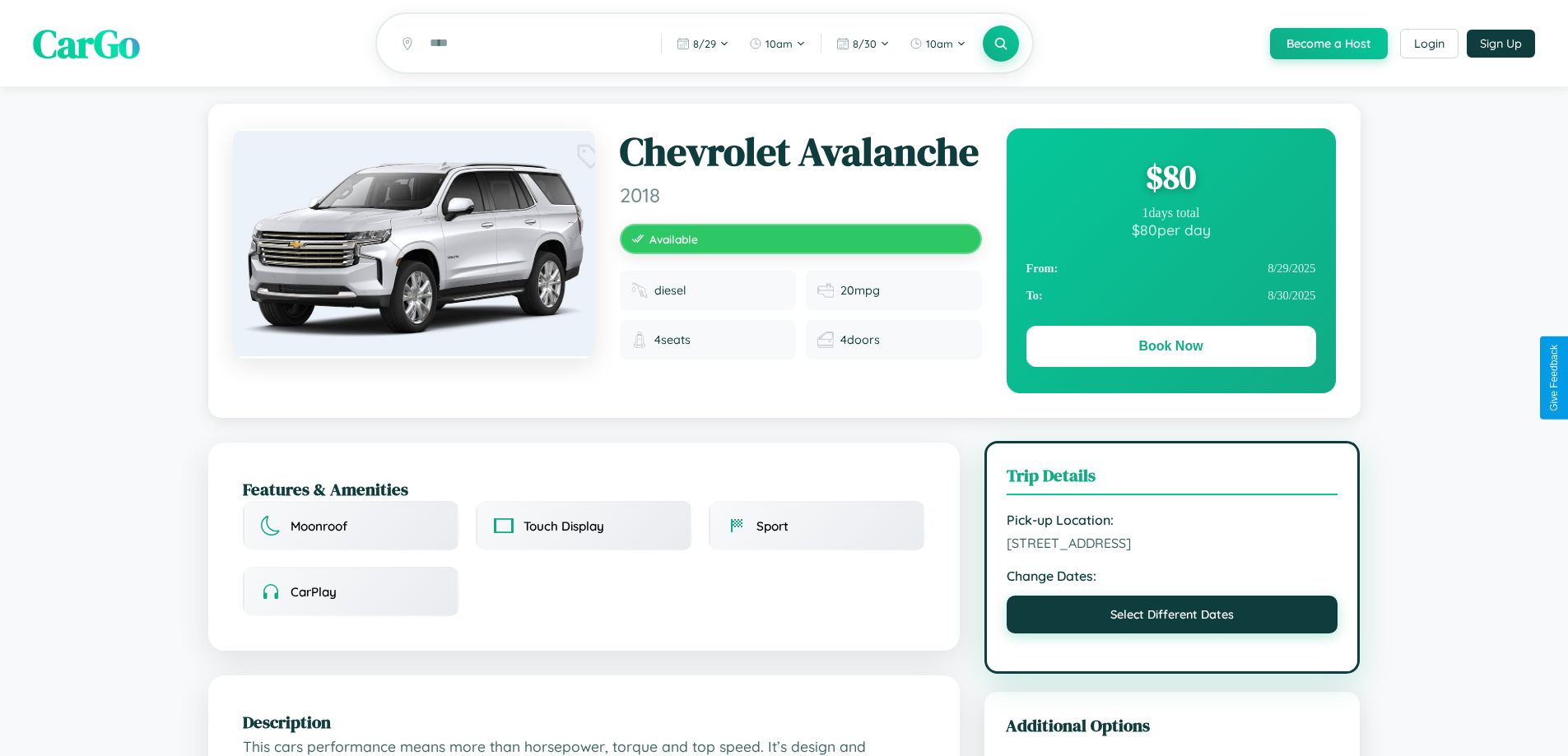
click at [1172, 634] on button "Select Different Dates" at bounding box center [1172, 614] width 332 height 38
select select "*"
select select "****"
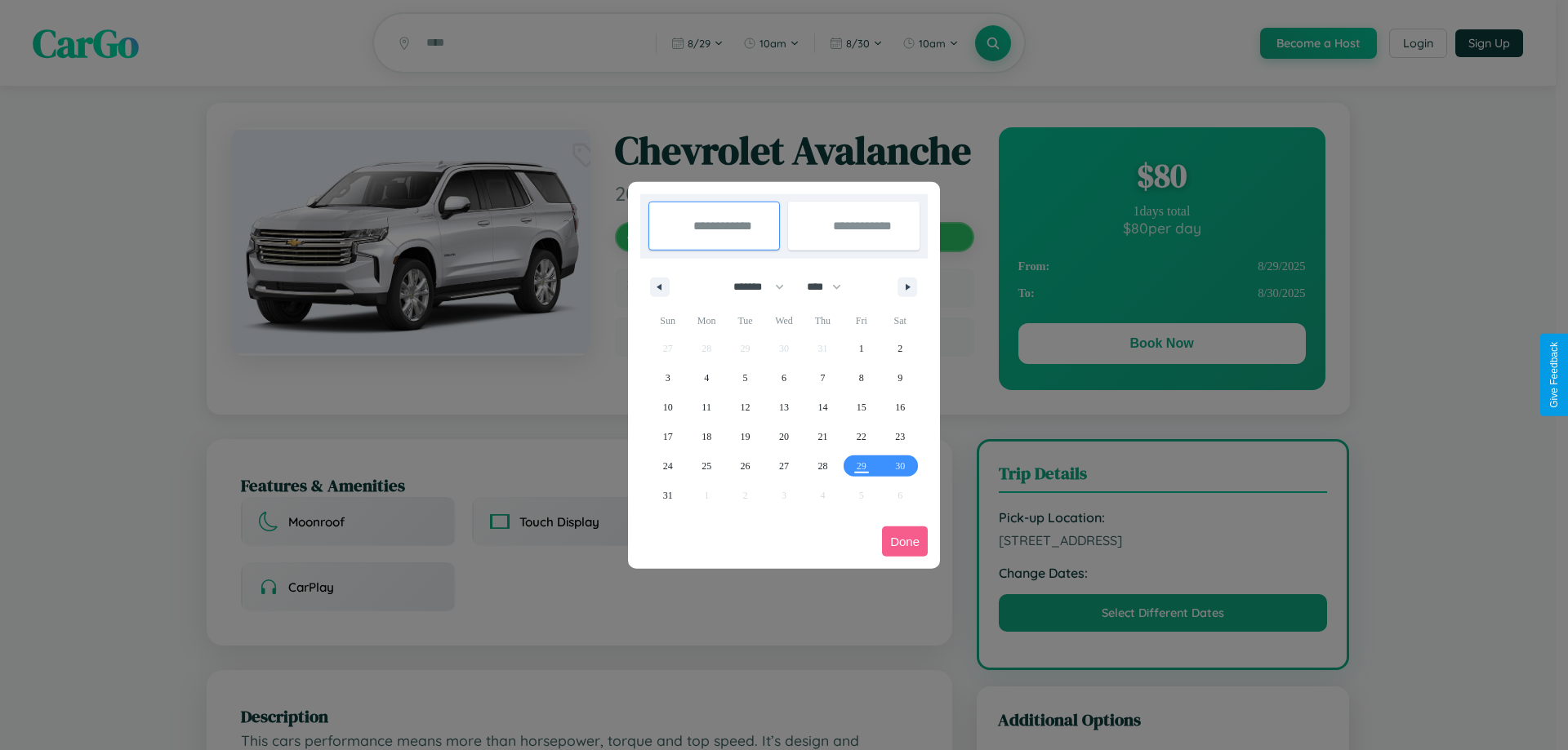
click at [751, 287] on select "******* ******** ***** ***** *** **** **** ****** ********* ******* ******** **…" at bounding box center [756, 287] width 69 height 27
select select "*"
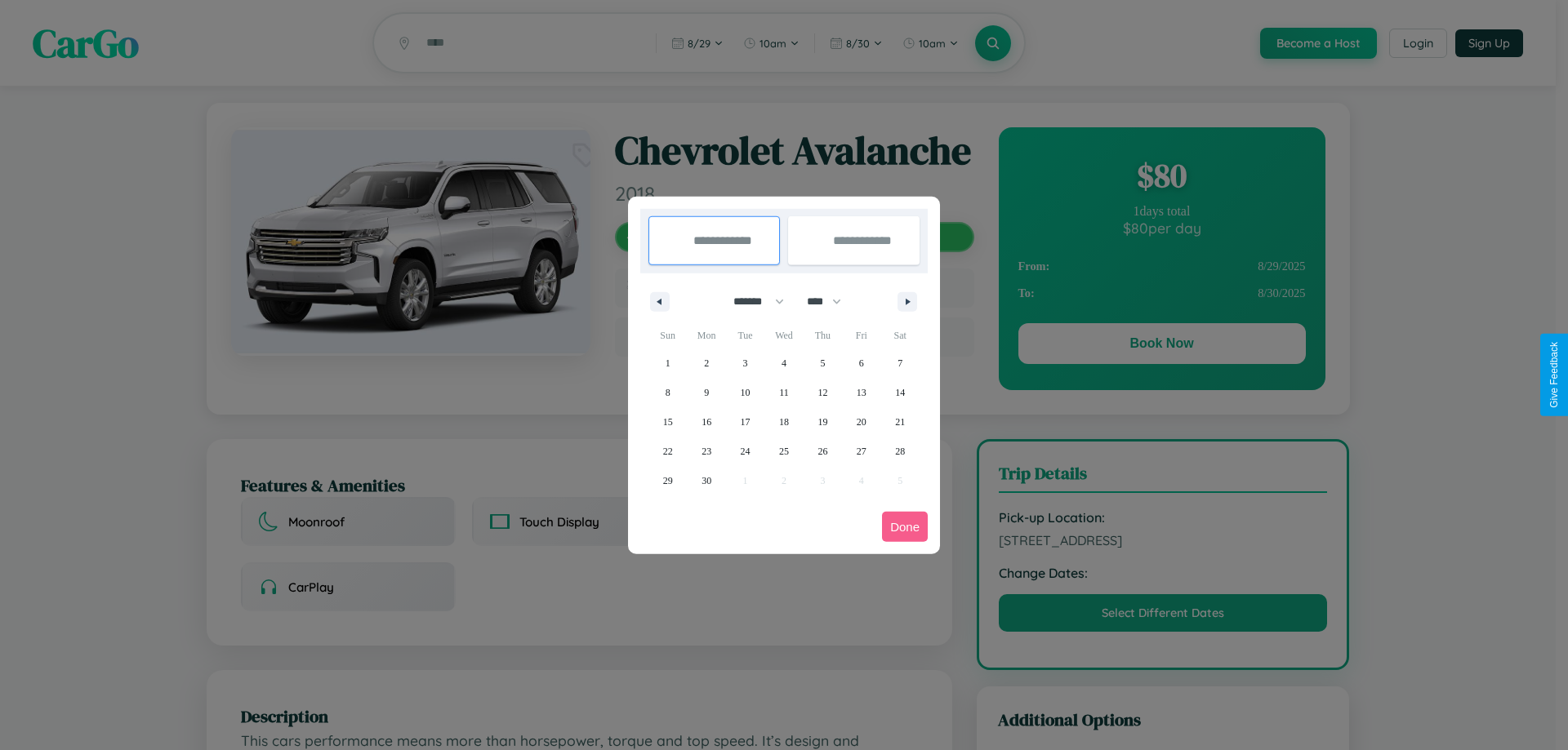
drag, startPoint x: 831, startPoint y: 301, endPoint x: 784, endPoint y: 327, distance: 53.7
click at [831, 301] on select "**** **** **** **** **** **** **** **** **** **** **** **** **** **** **** ****…" at bounding box center [822, 302] width 49 height 27
select select "****"
click at [783, 421] on span "17" at bounding box center [784, 422] width 10 height 30
type input "**********"
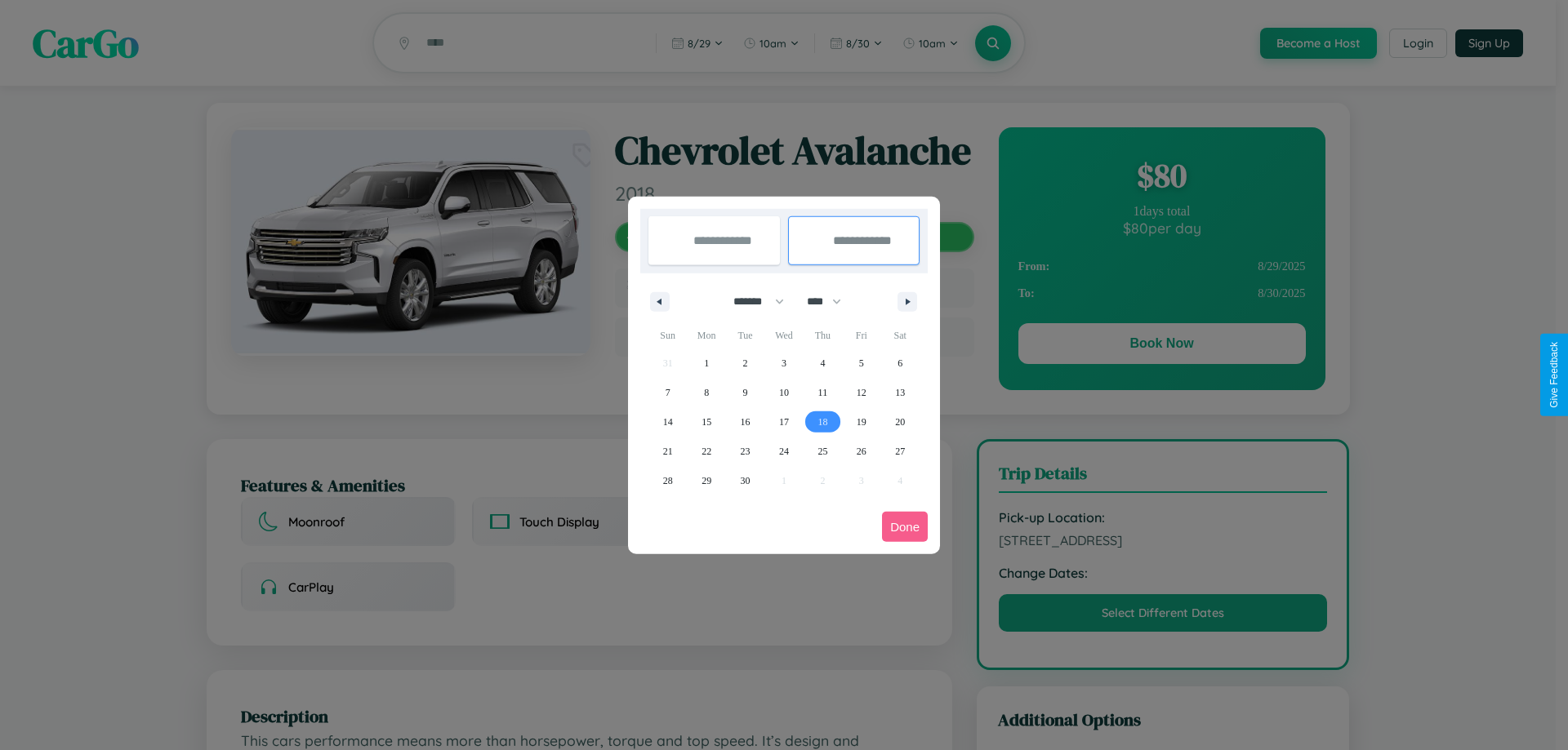
click at [822, 421] on span "18" at bounding box center [822, 422] width 10 height 30
type input "**********"
click at [905, 527] on button "Done" at bounding box center [905, 526] width 46 height 30
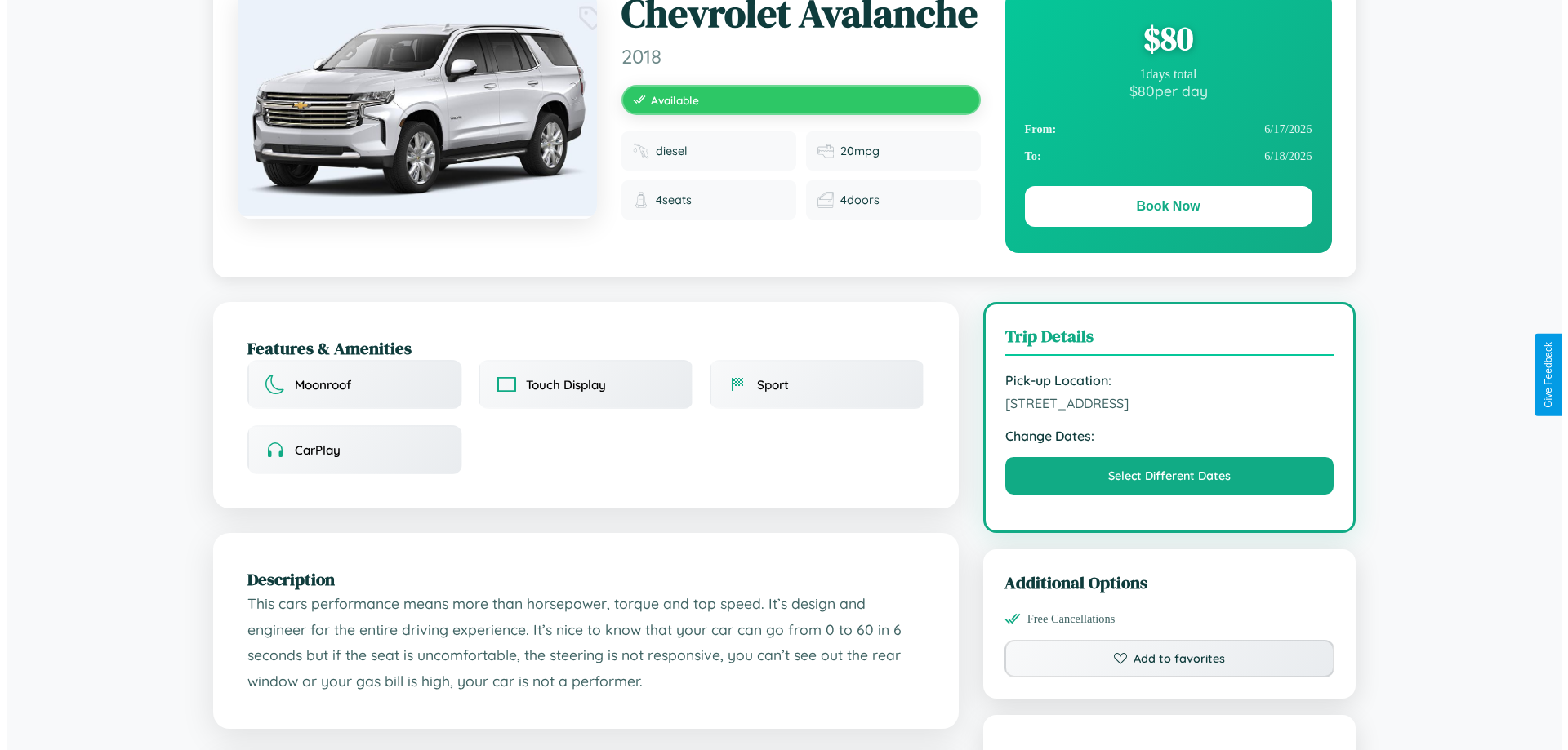
scroll to position [440, 0]
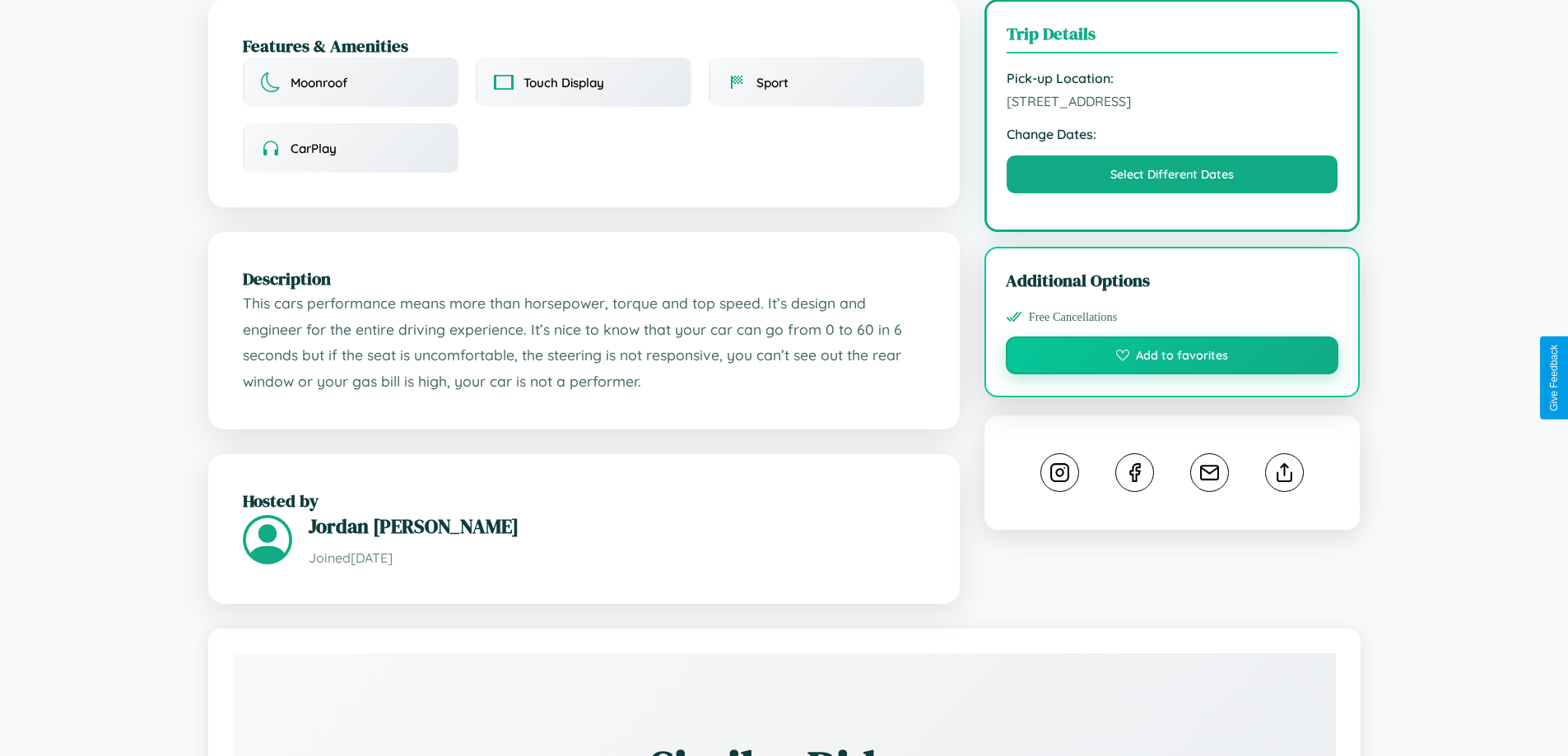
click at [1172, 374] on button "Add to favorites" at bounding box center [1172, 355] width 334 height 38
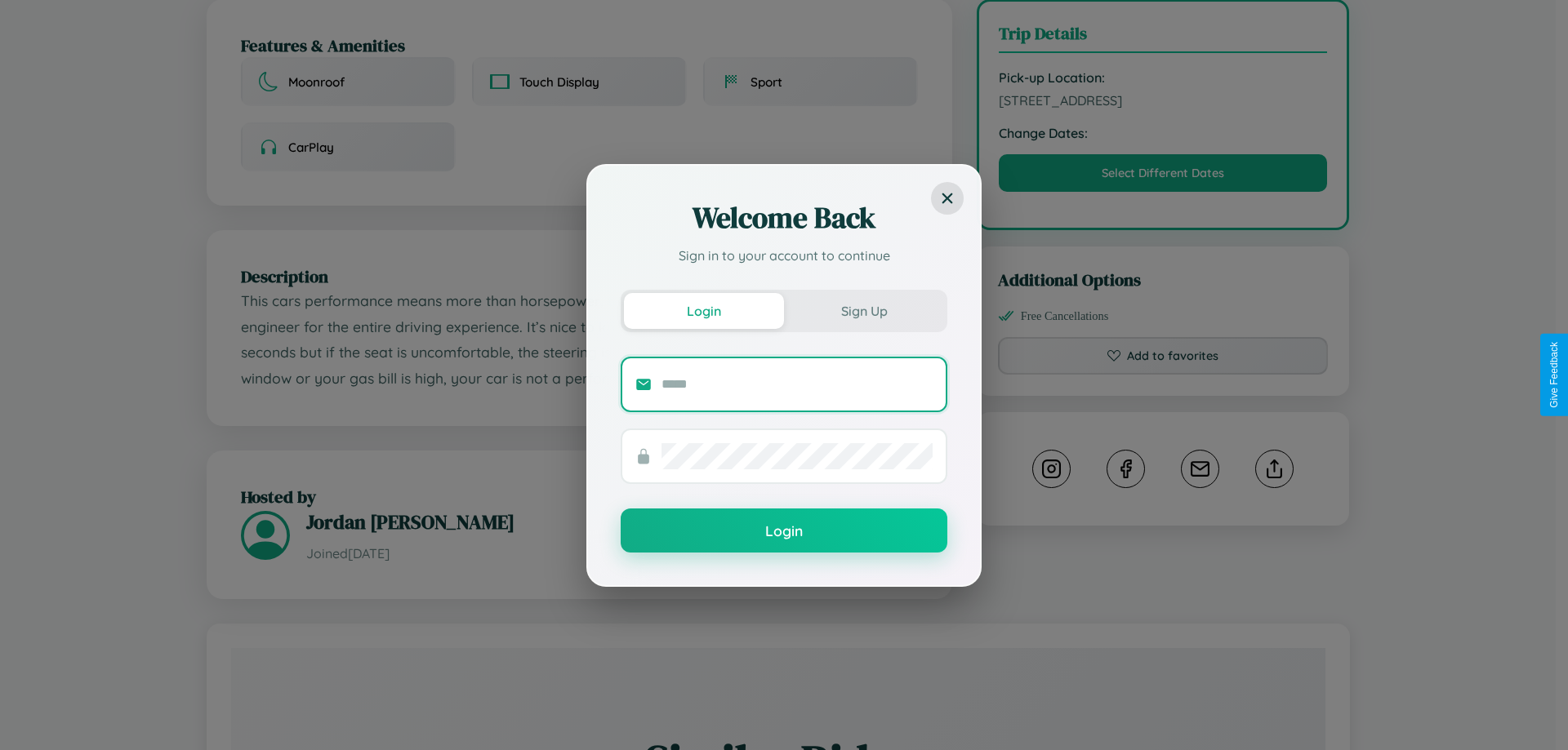
click at [797, 384] on input "text" at bounding box center [797, 384] width 271 height 26
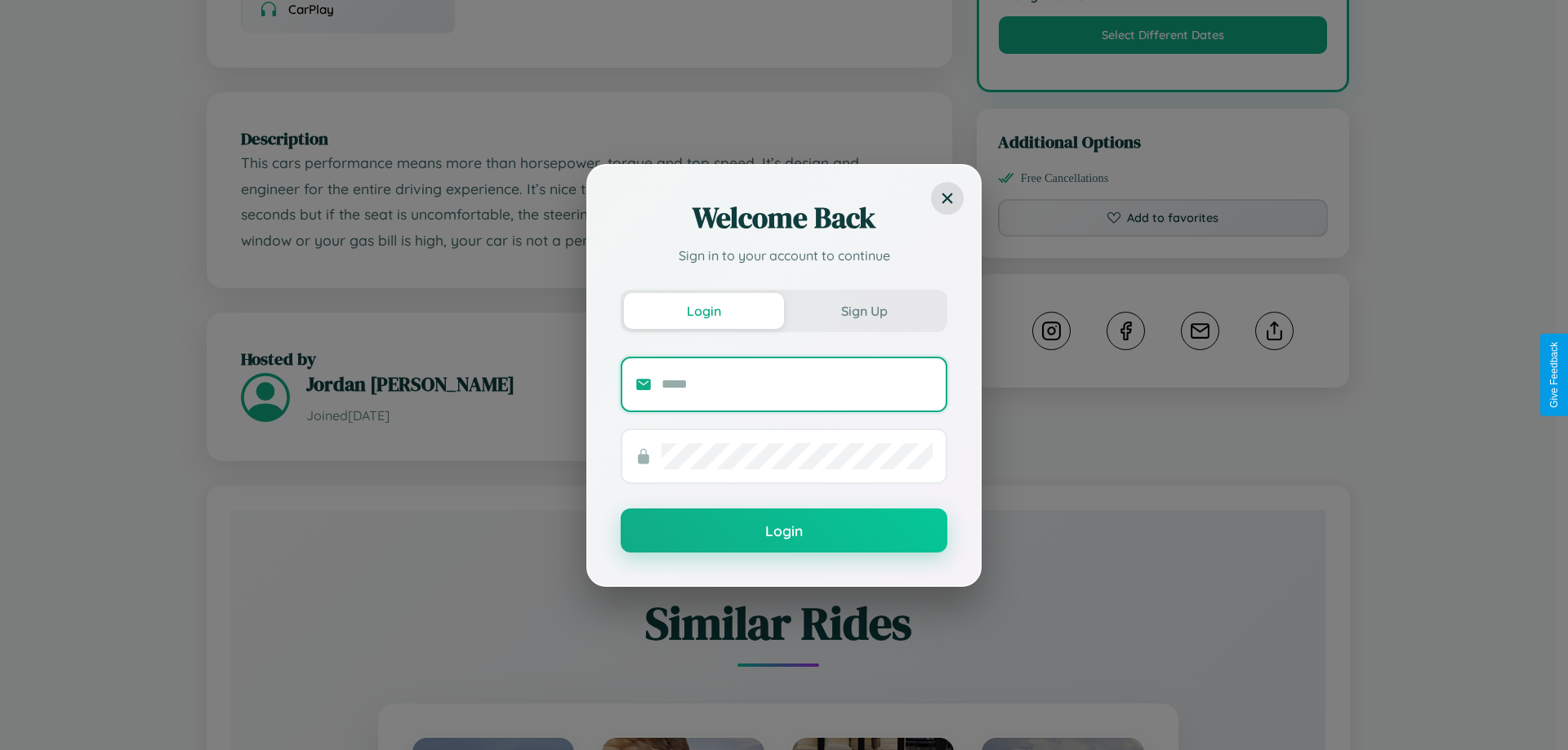
scroll to position [962, 0]
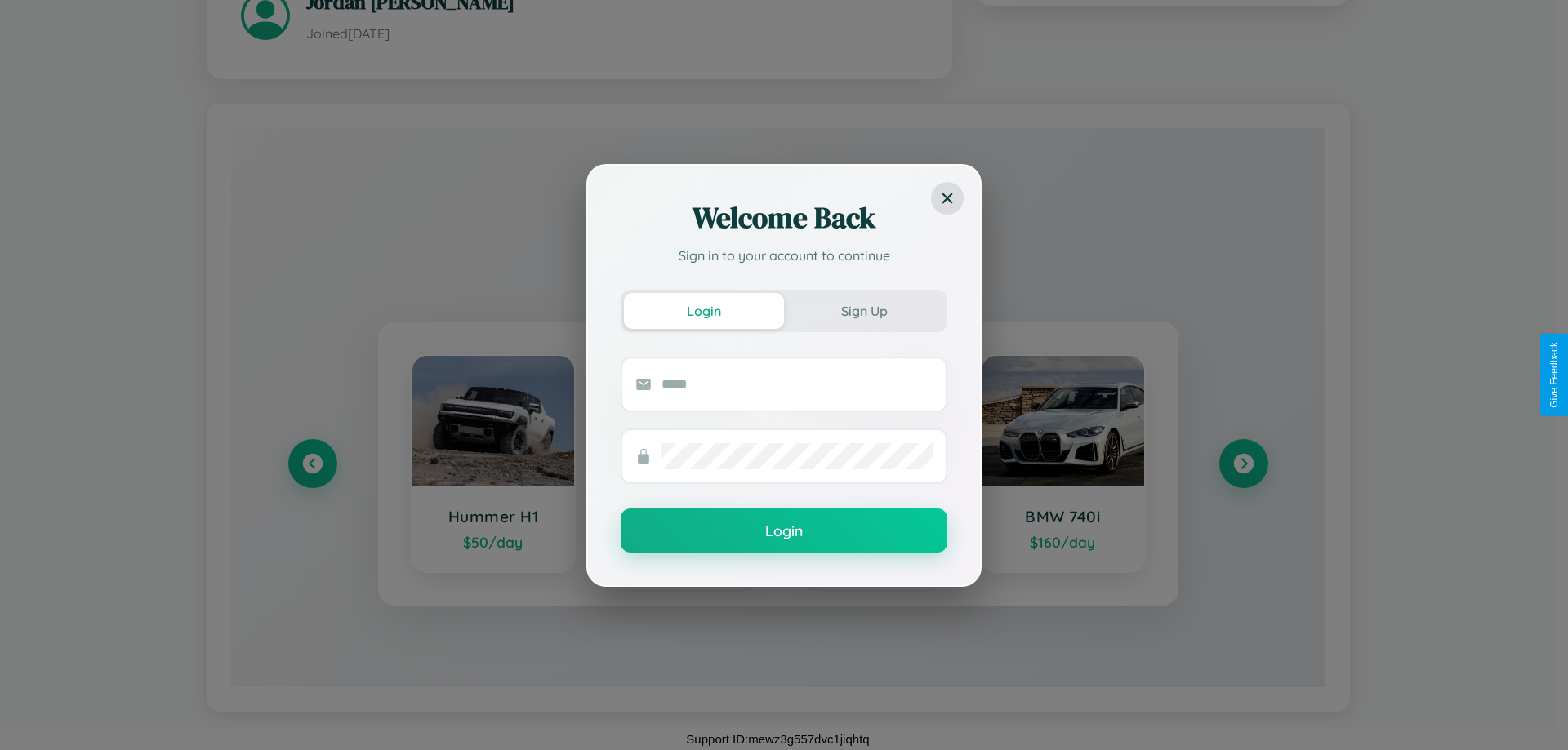
click at [1243, 463] on div "Welcome Back Sign in to your account to continue Login Sign Up Login" at bounding box center [784, 375] width 1568 height 750
